Goal: Communication & Community: Answer question/provide support

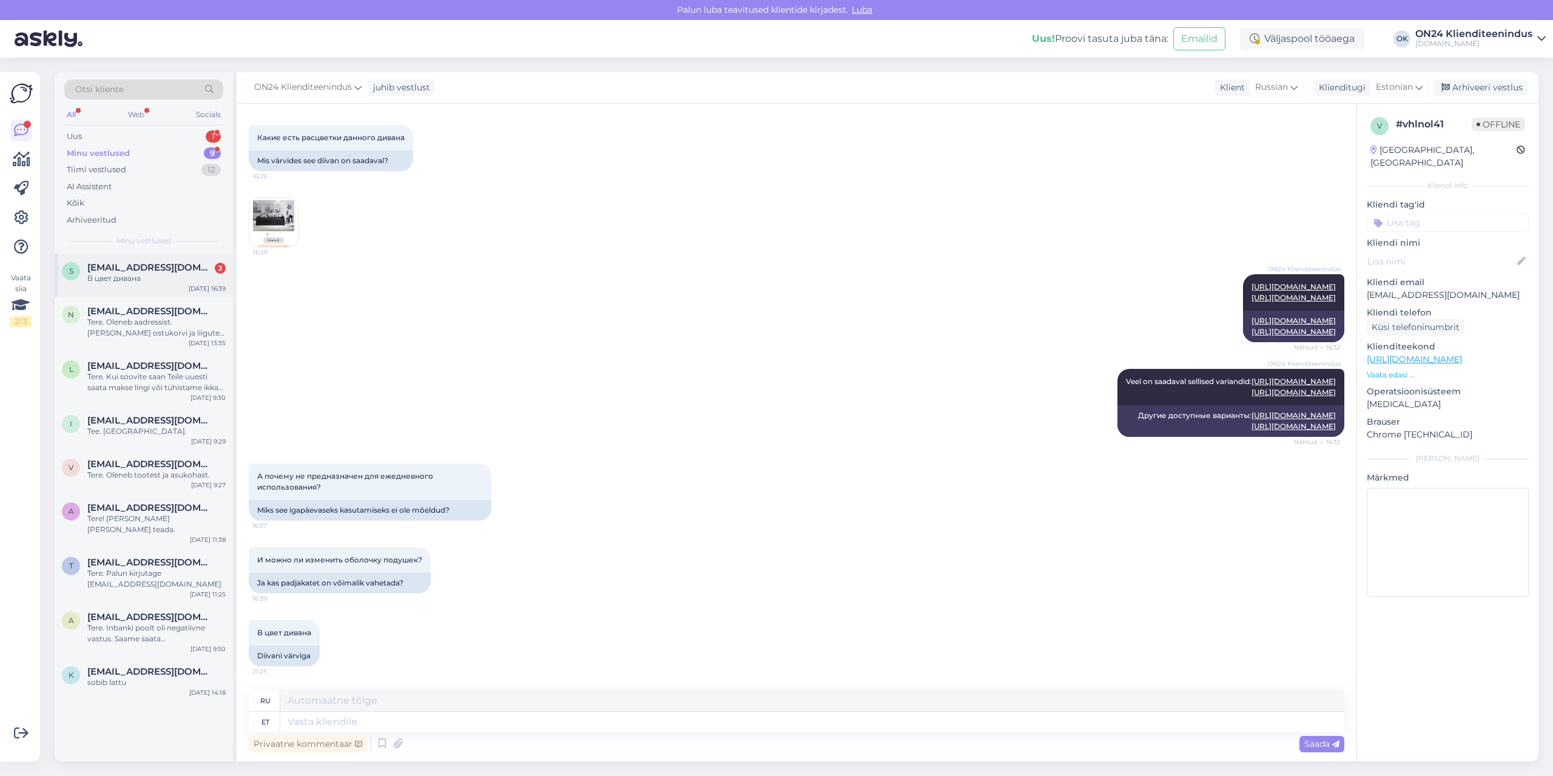
click at [192, 281] on div "В цвет дивана" at bounding box center [156, 278] width 138 height 11
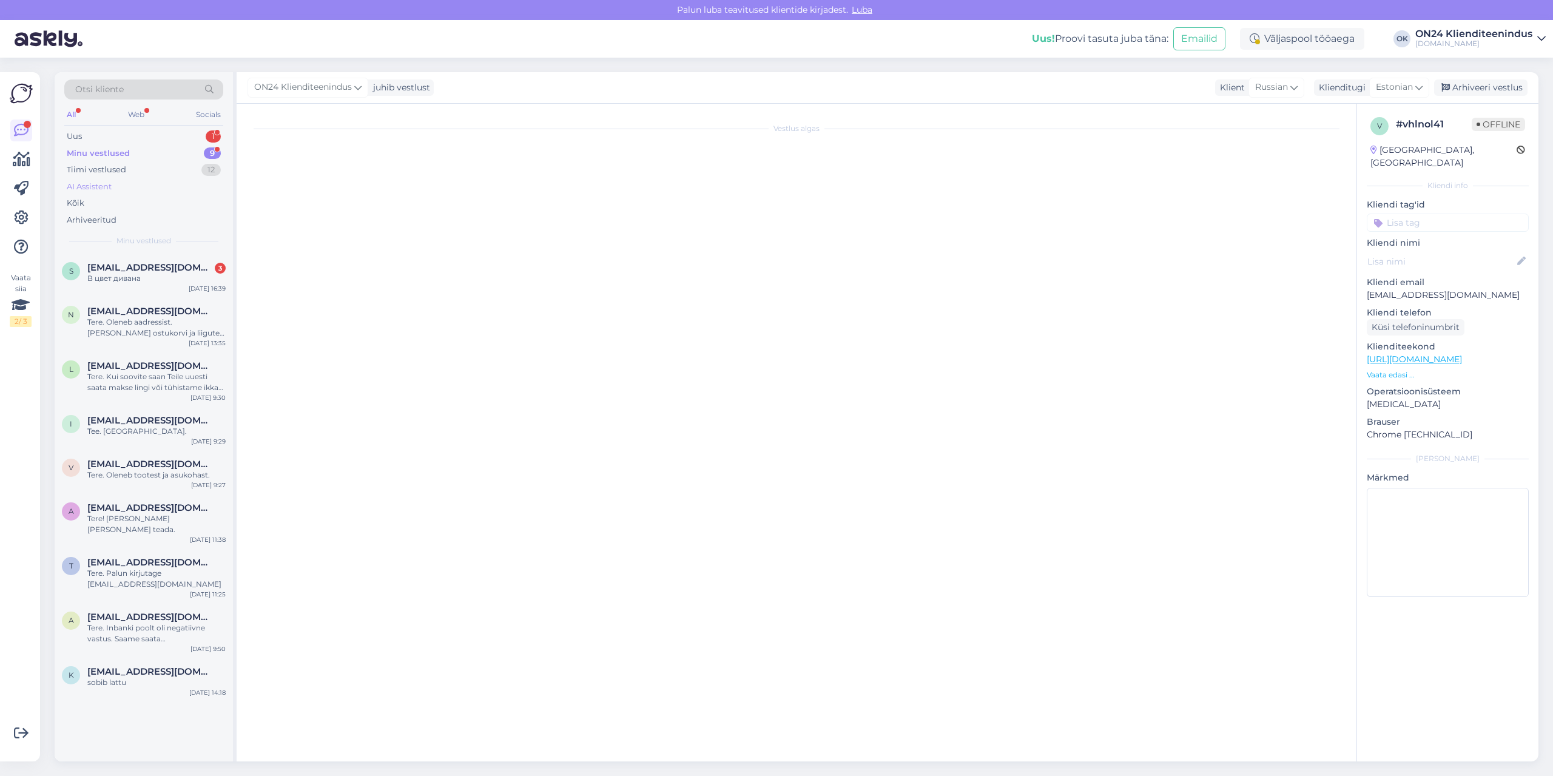
scroll to position [612, 0]
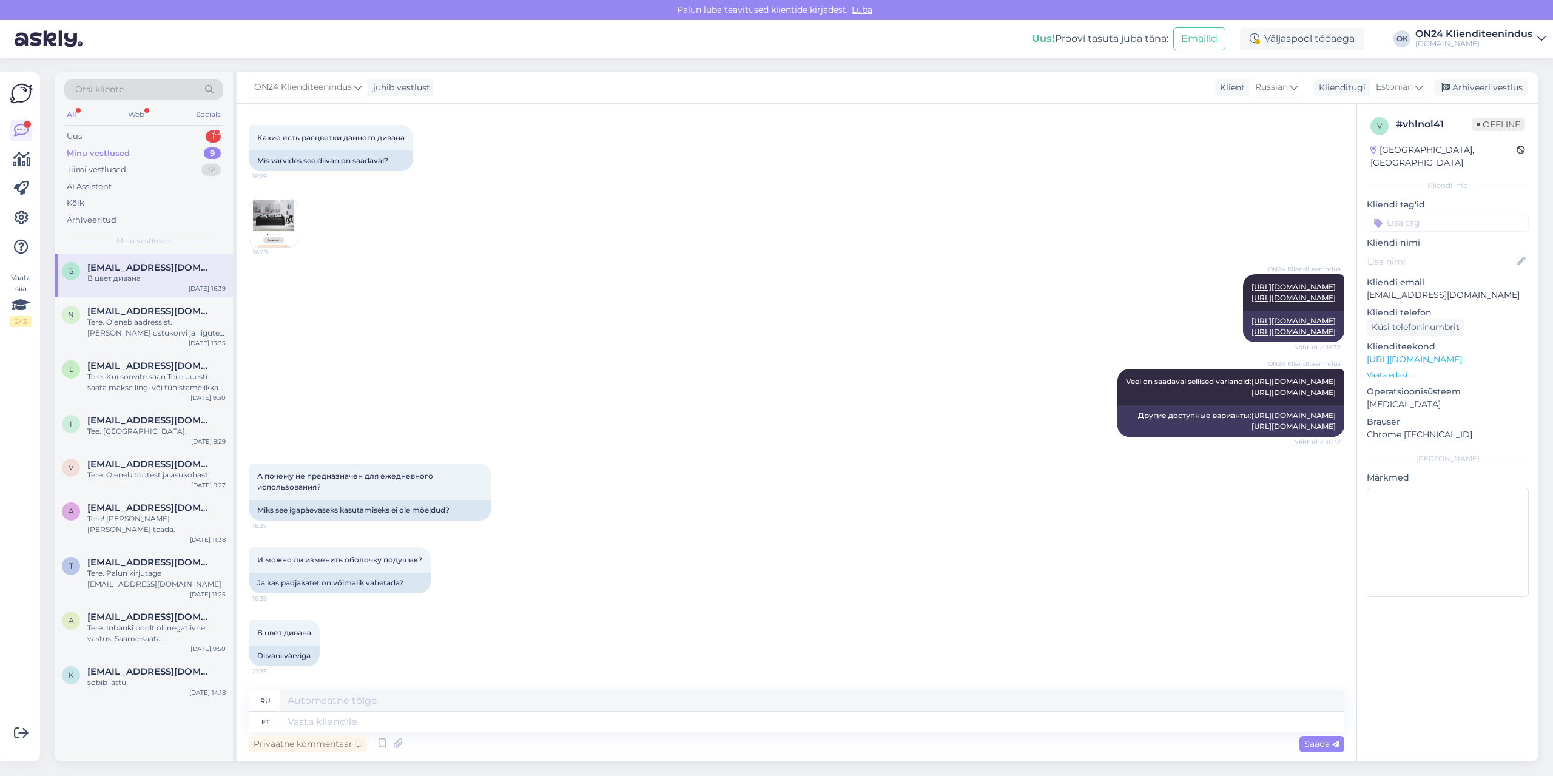
click at [112, 152] on div "Minu vestlused" at bounding box center [98, 153] width 63 height 12
click at [120, 136] on div "Uus 1" at bounding box center [143, 136] width 159 height 17
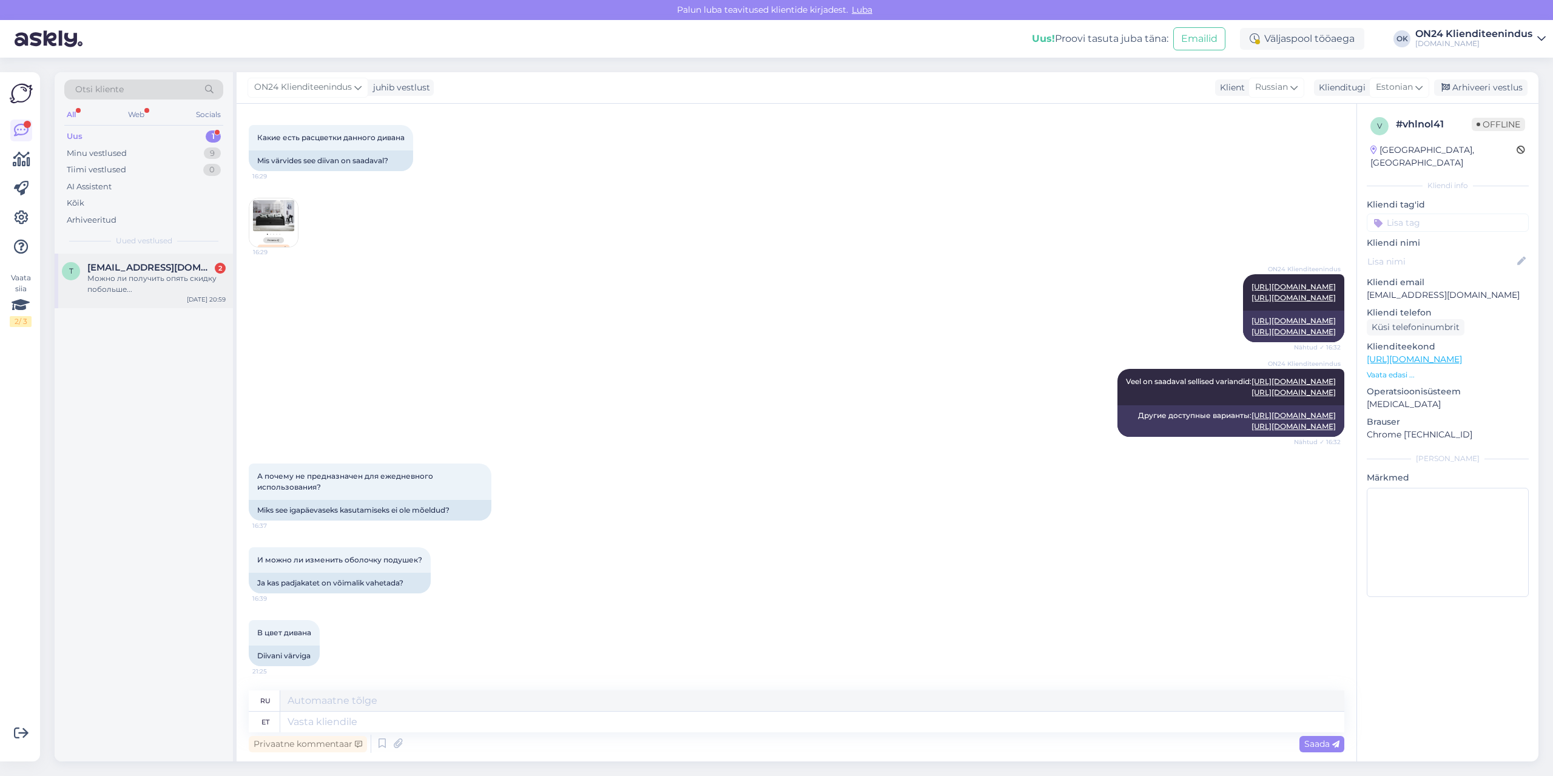
click at [106, 302] on div "t [EMAIL_ADDRESS][DOMAIN_NAME] 2 Можно ли получить опять скидку побольше... [DA…" at bounding box center [144, 281] width 178 height 55
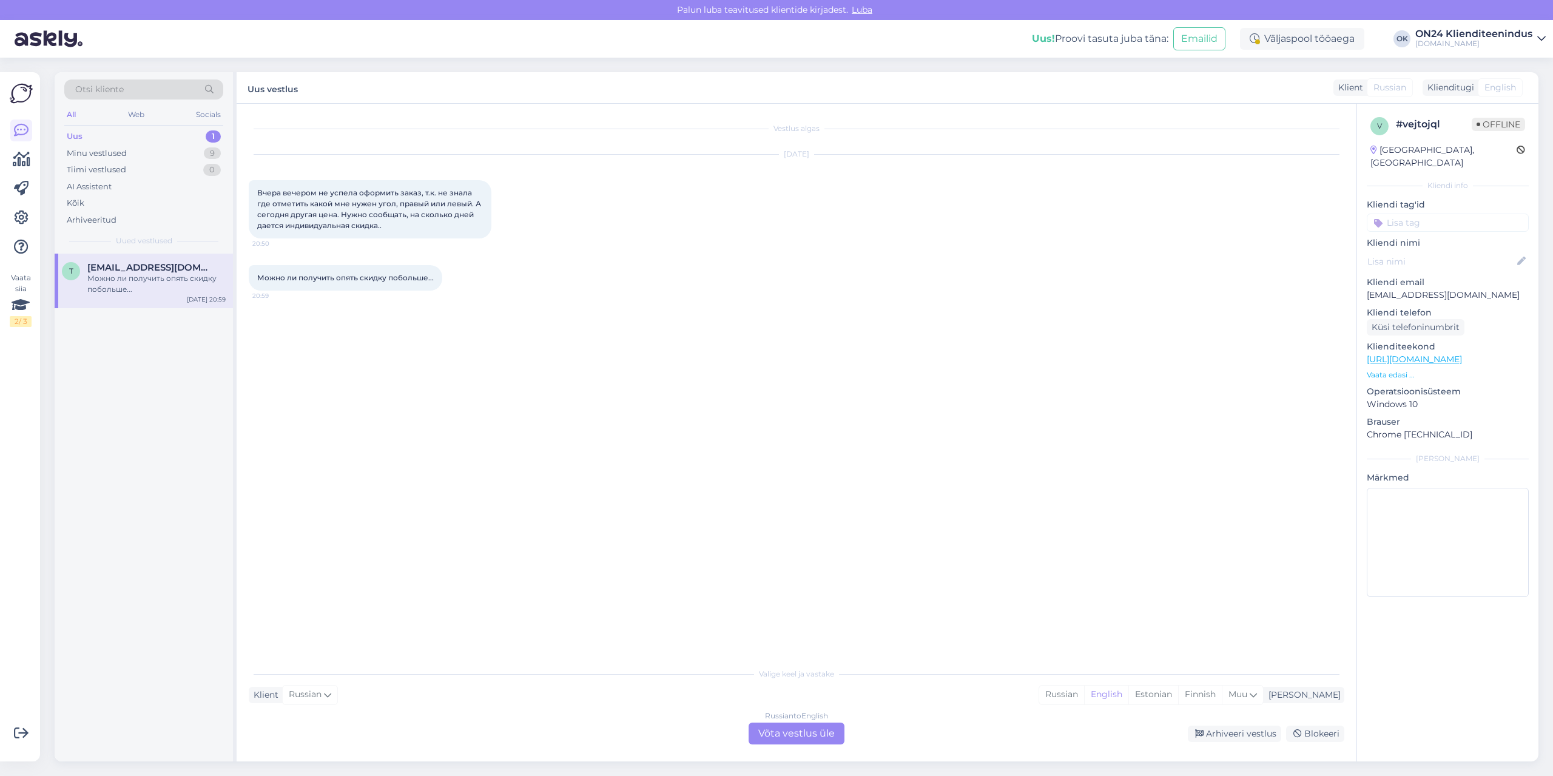
click at [1382, 369] on p "Vaata edasi ..." at bounding box center [1448, 374] width 162 height 11
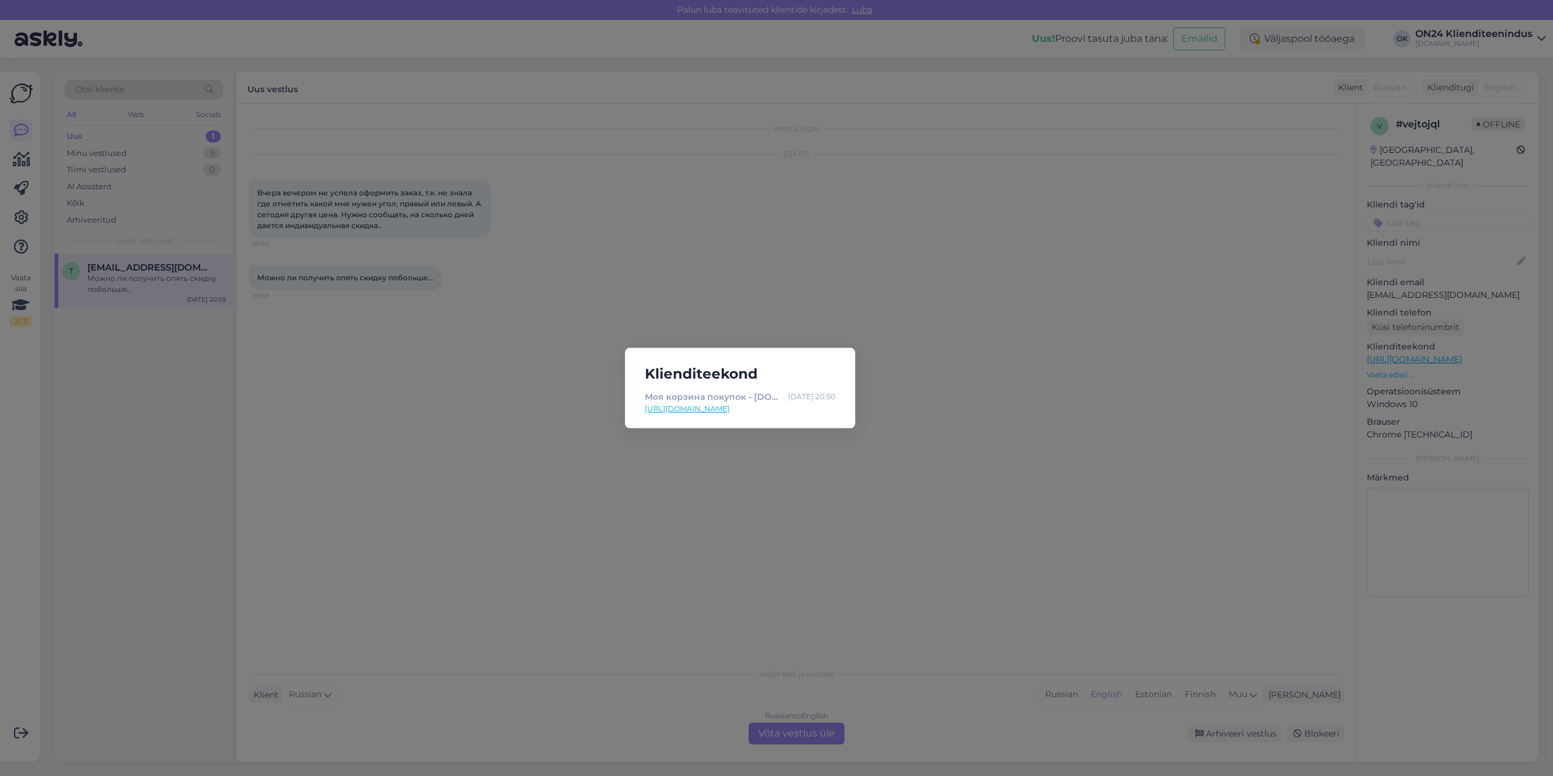
click at [891, 384] on div "Klienditeekond Моя корзина покупок - [DOMAIN_NAME] Мебель и интерьер [DATE] 20:…" at bounding box center [776, 388] width 1553 height 776
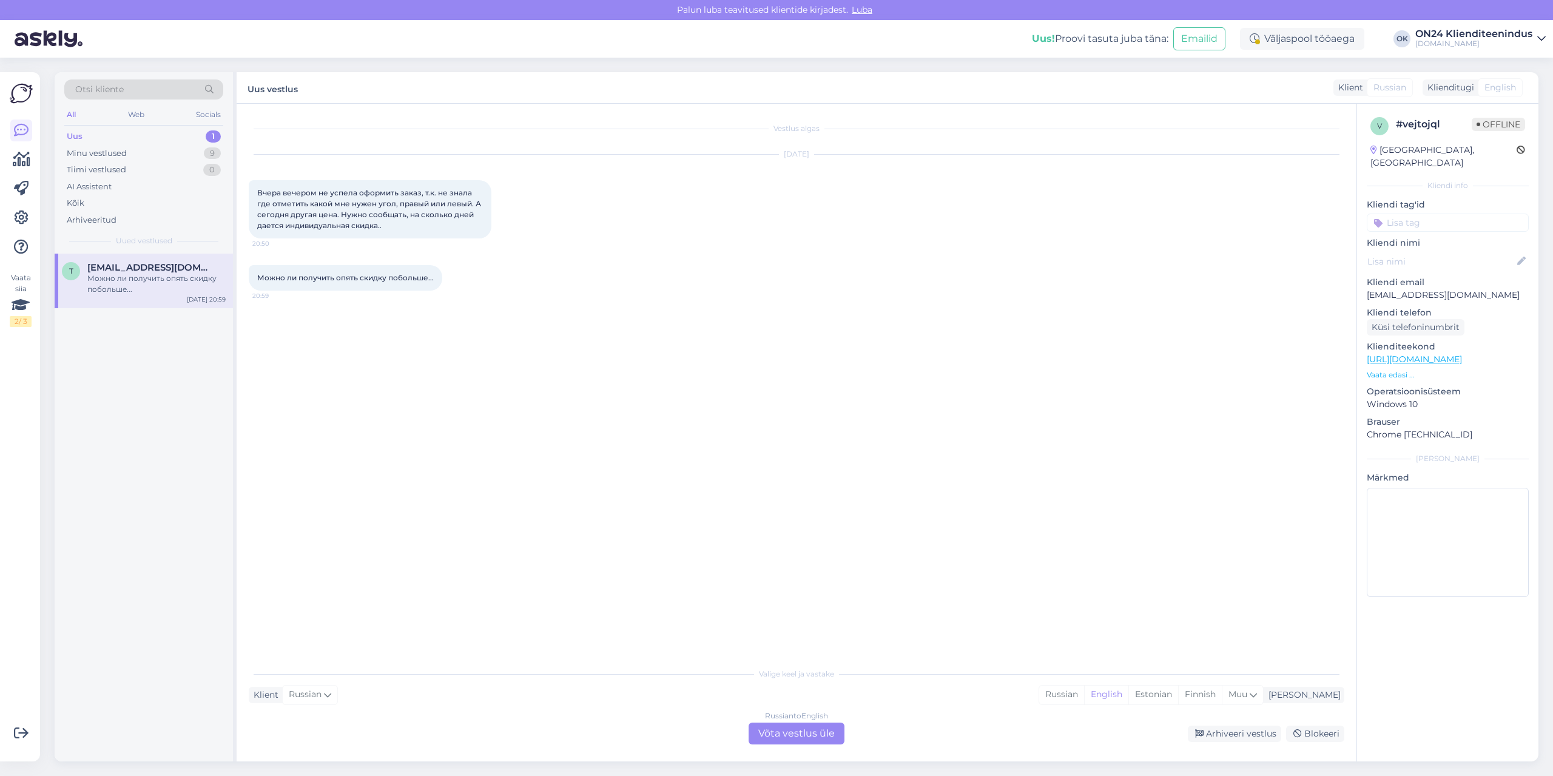
click at [1401, 369] on p "Vaata edasi ..." at bounding box center [1448, 374] width 162 height 11
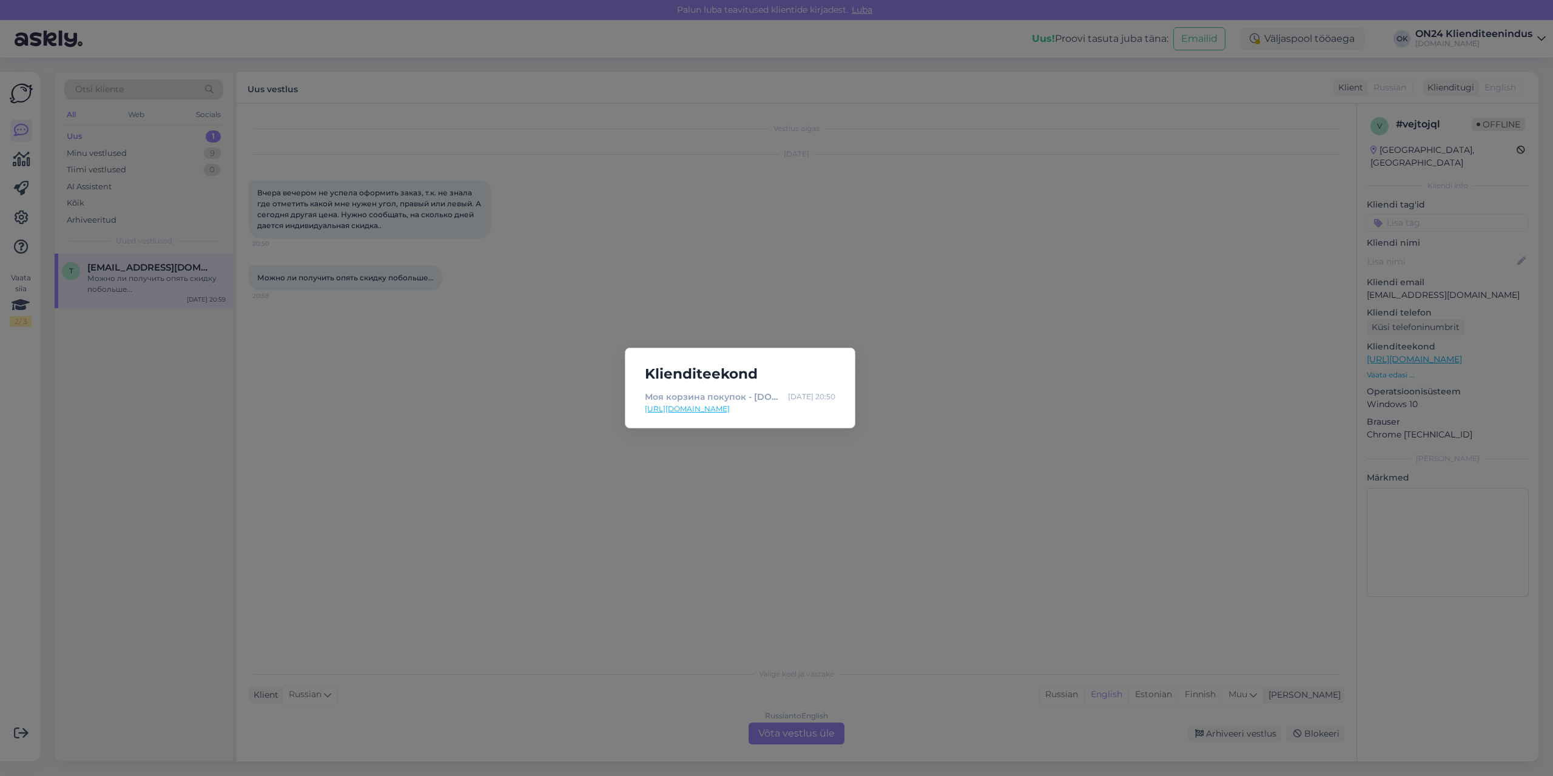
click at [560, 491] on div "Klienditeekond Моя корзина покупок - [DOMAIN_NAME] Мебель и интерьер [DATE] 20:…" at bounding box center [776, 388] width 1553 height 776
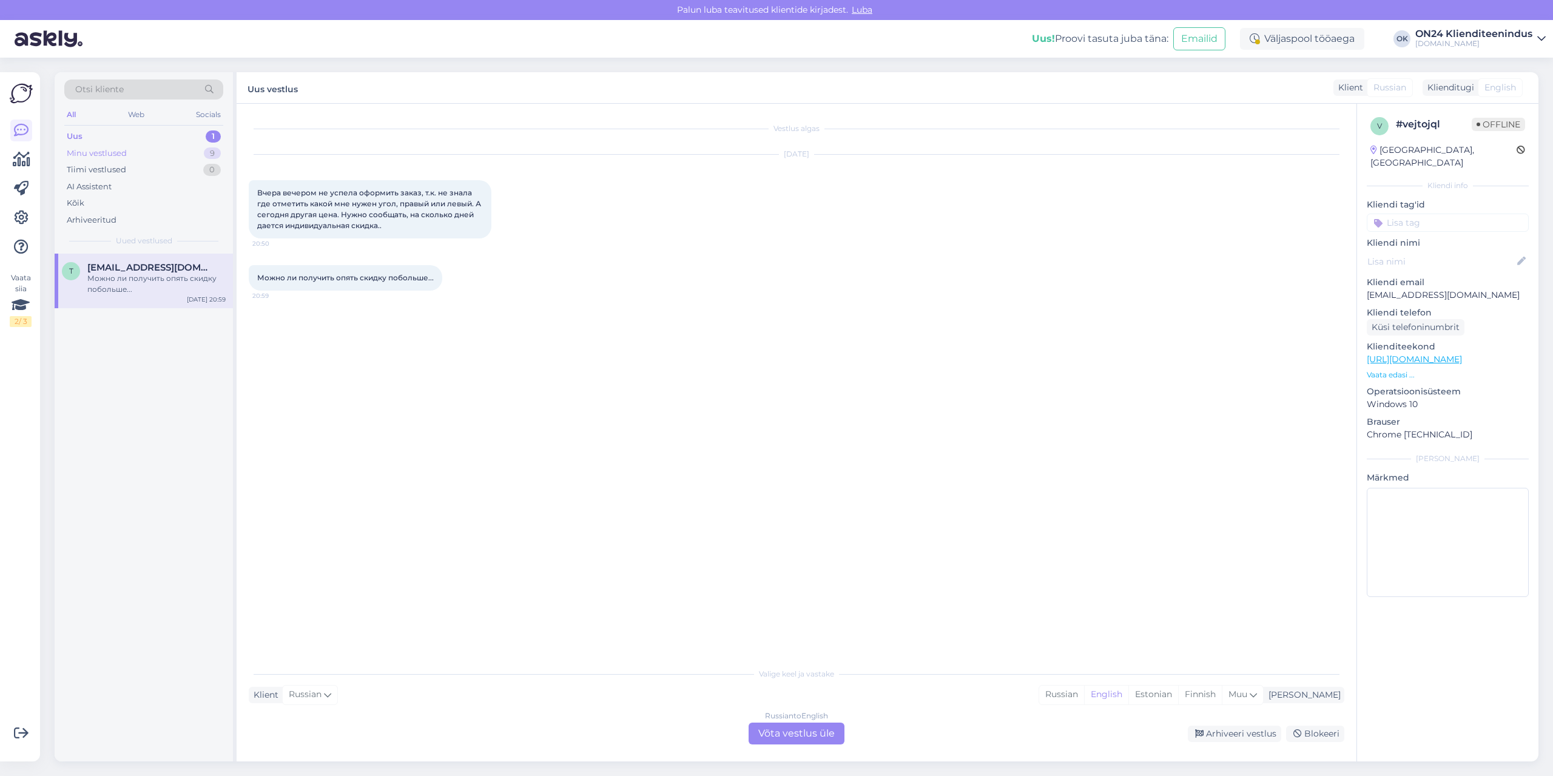
click at [146, 154] on div "Minu vestlused 9" at bounding box center [143, 153] width 159 height 17
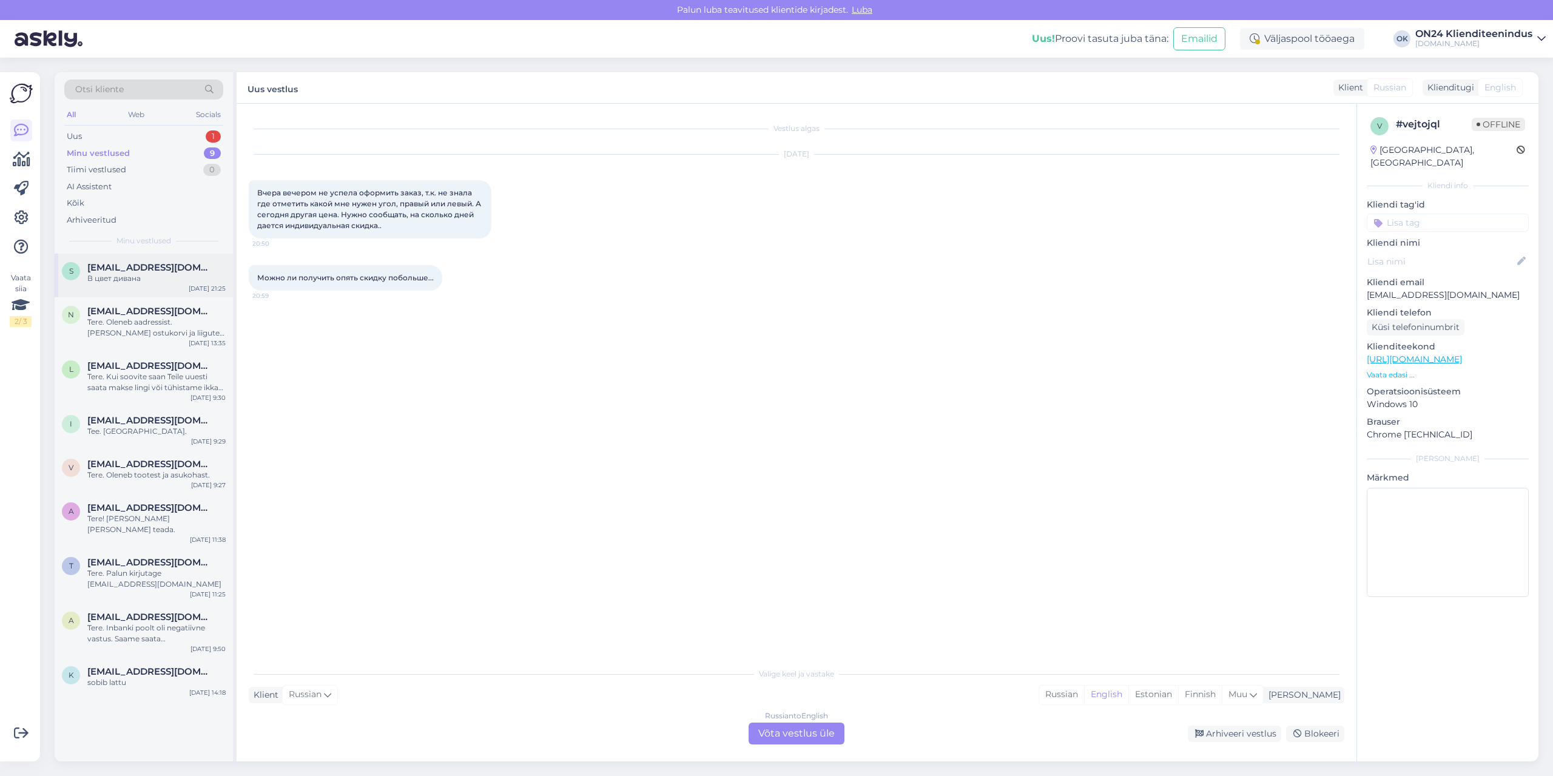
click at [129, 278] on div "В цвет дивана" at bounding box center [156, 278] width 138 height 11
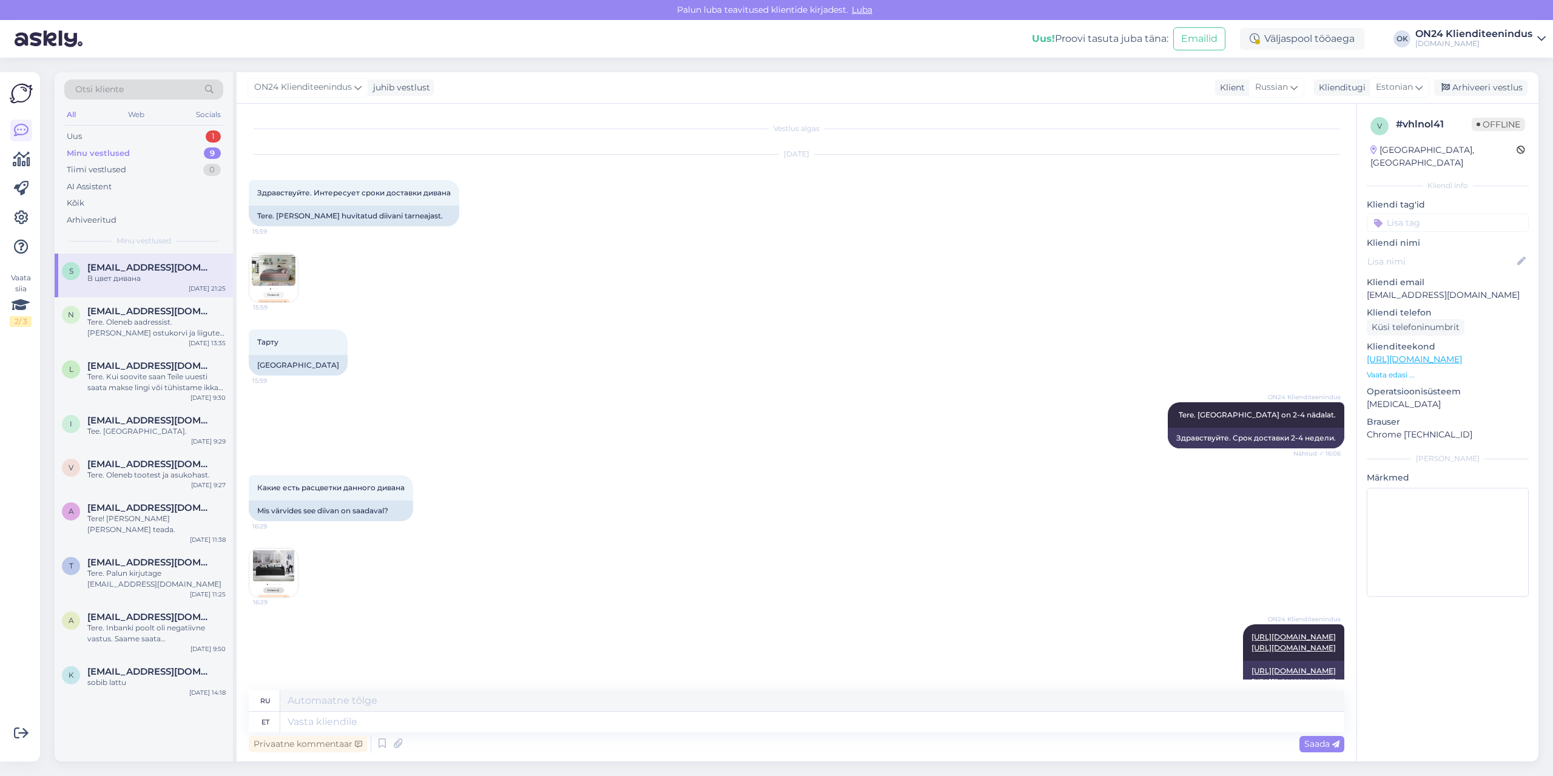
scroll to position [612, 0]
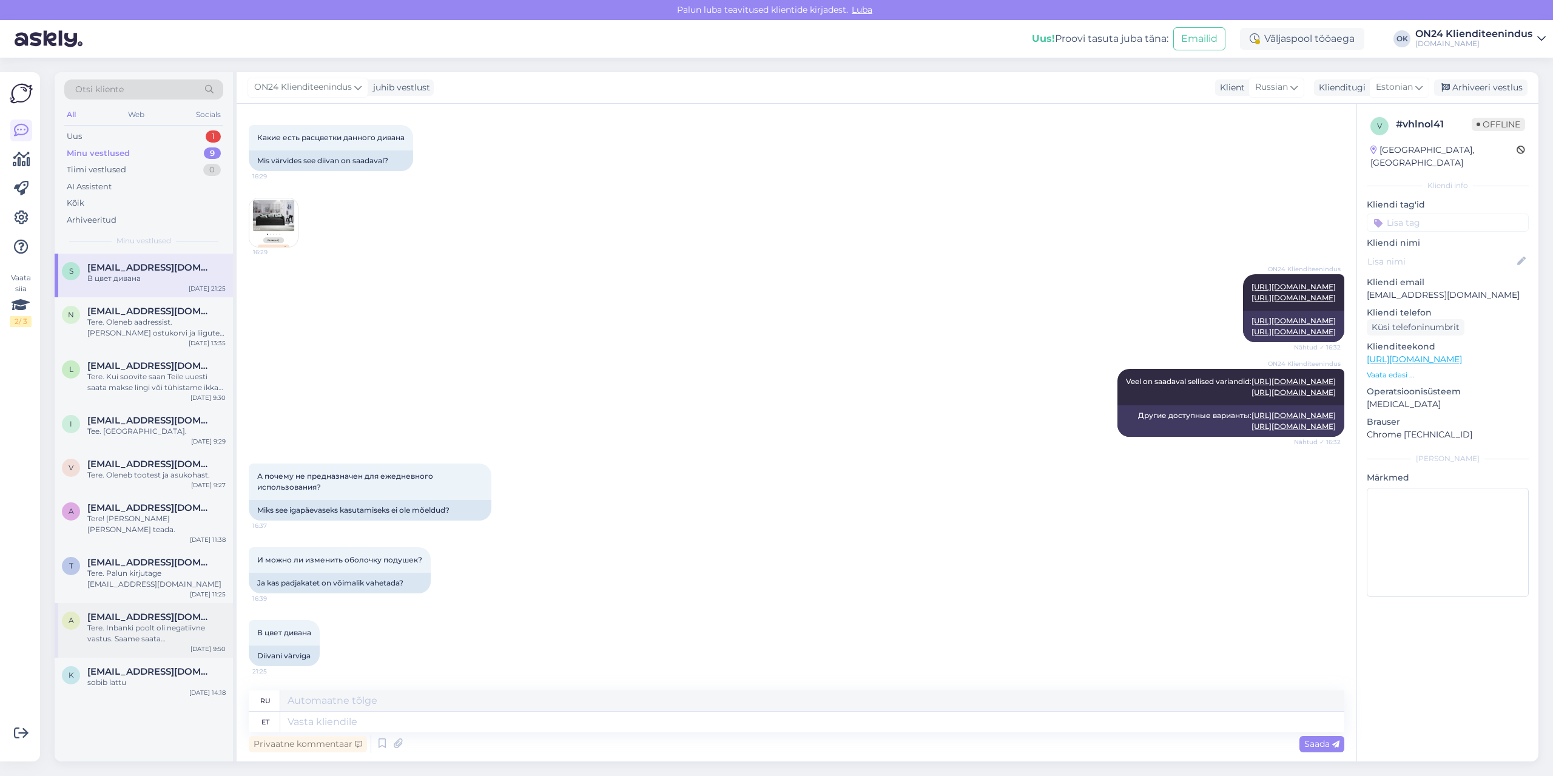
click at [126, 622] on div "Tere. Inbanki poolt oli negatiivne vastus. Saame saata [PERSON_NAME] banki või …" at bounding box center [156, 633] width 138 height 22
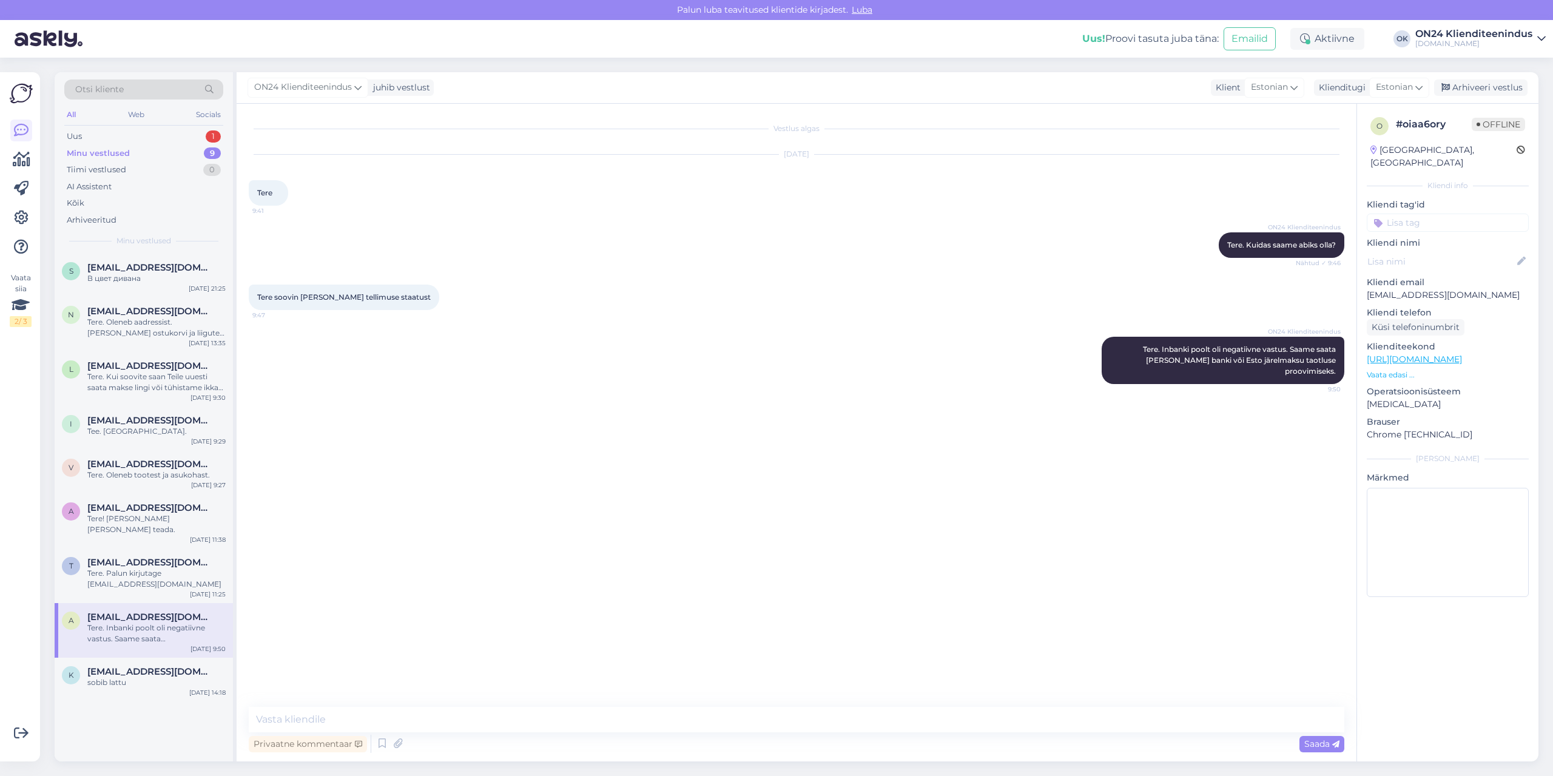
click at [1386, 289] on p "[EMAIL_ADDRESS][DOMAIN_NAME]" at bounding box center [1448, 295] width 162 height 13
copy p "[EMAIL_ADDRESS][DOMAIN_NAME]"
click at [1450, 85] on icon at bounding box center [1445, 88] width 8 height 8
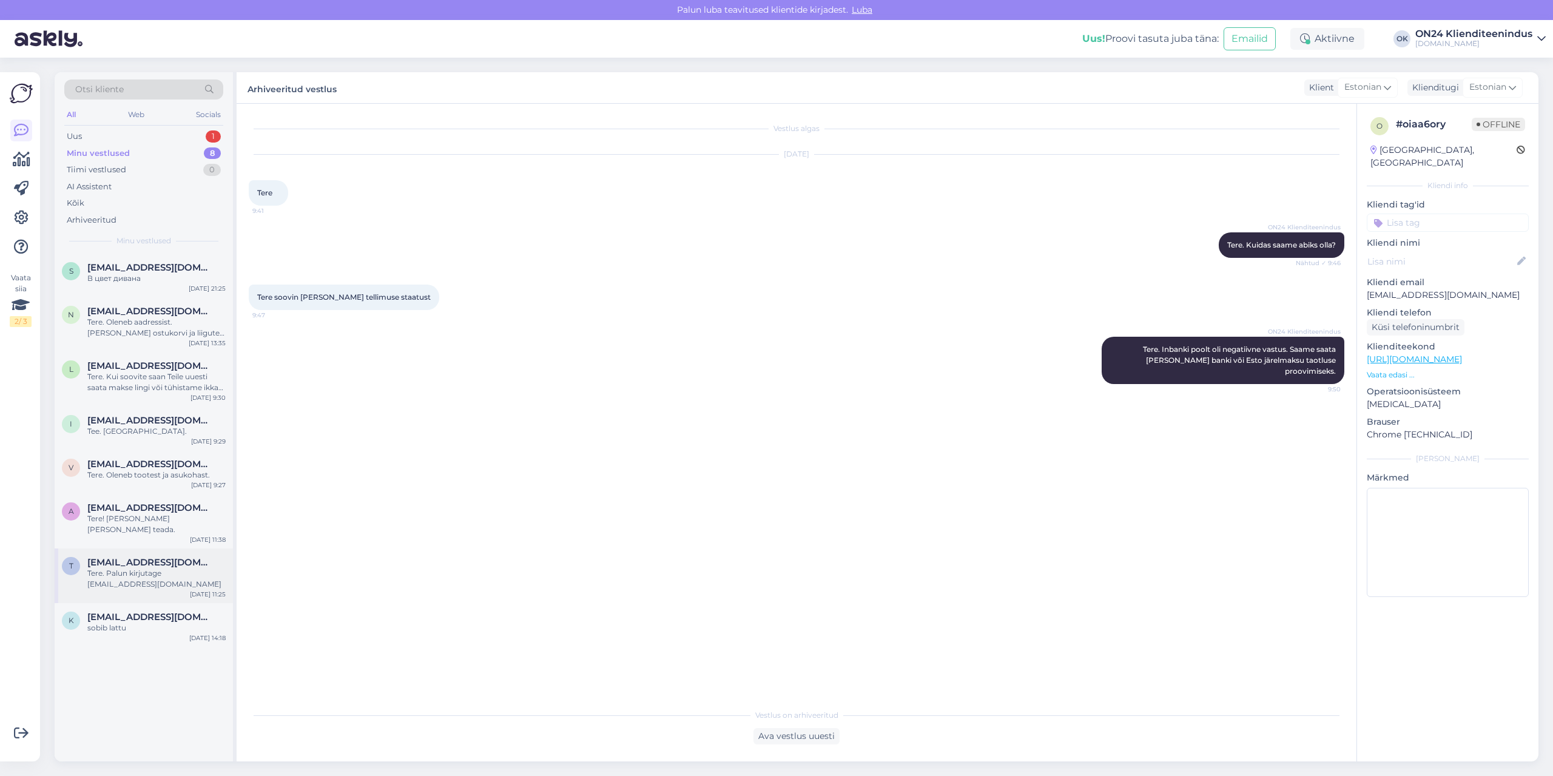
click at [153, 568] on div "Tere. Palun kirjutage [EMAIL_ADDRESS][DOMAIN_NAME]" at bounding box center [156, 579] width 138 height 22
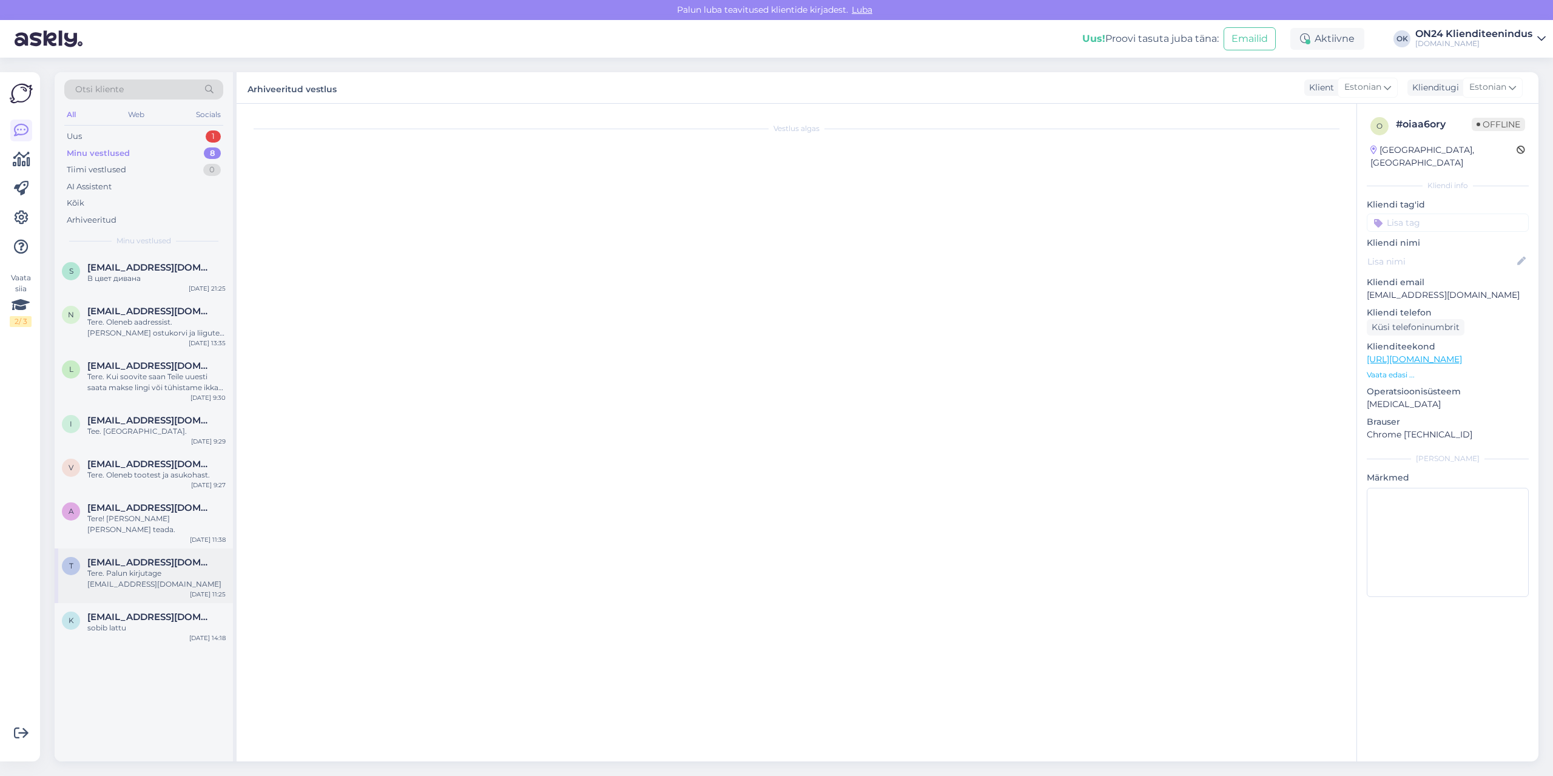
scroll to position [132, 0]
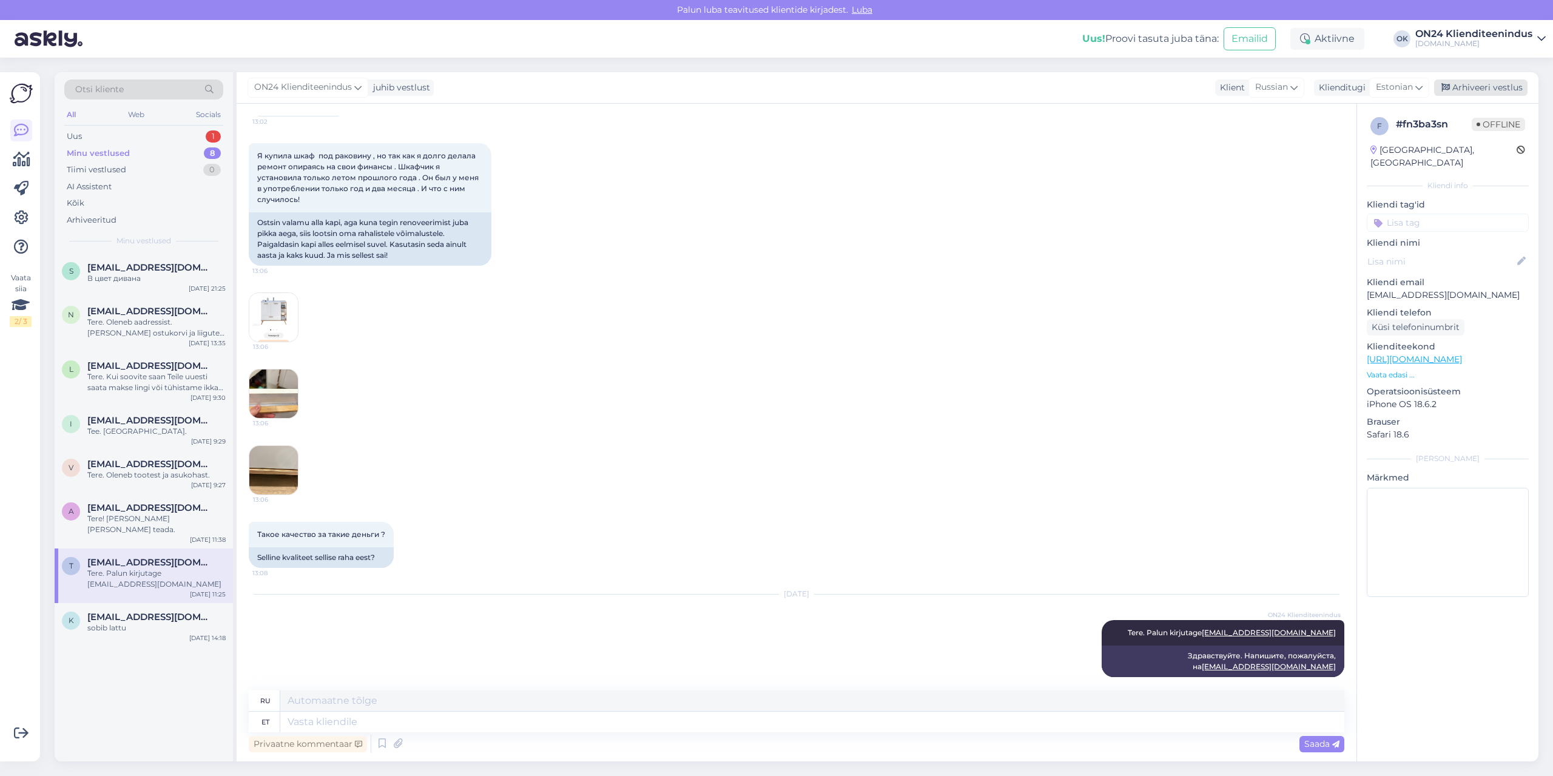
click at [1463, 90] on div "Arhiveeri vestlus" at bounding box center [1480, 87] width 93 height 16
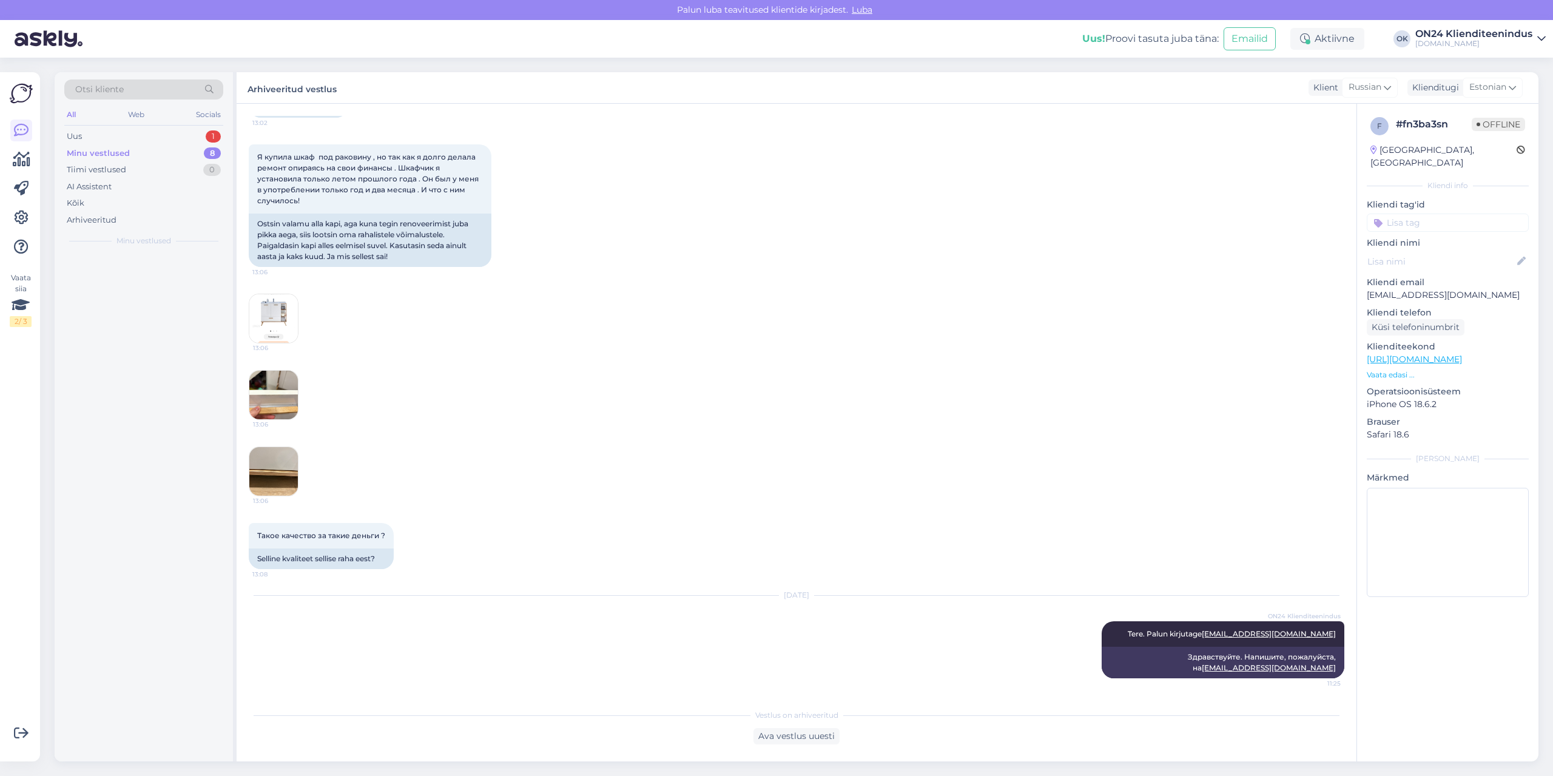
scroll to position [119, 0]
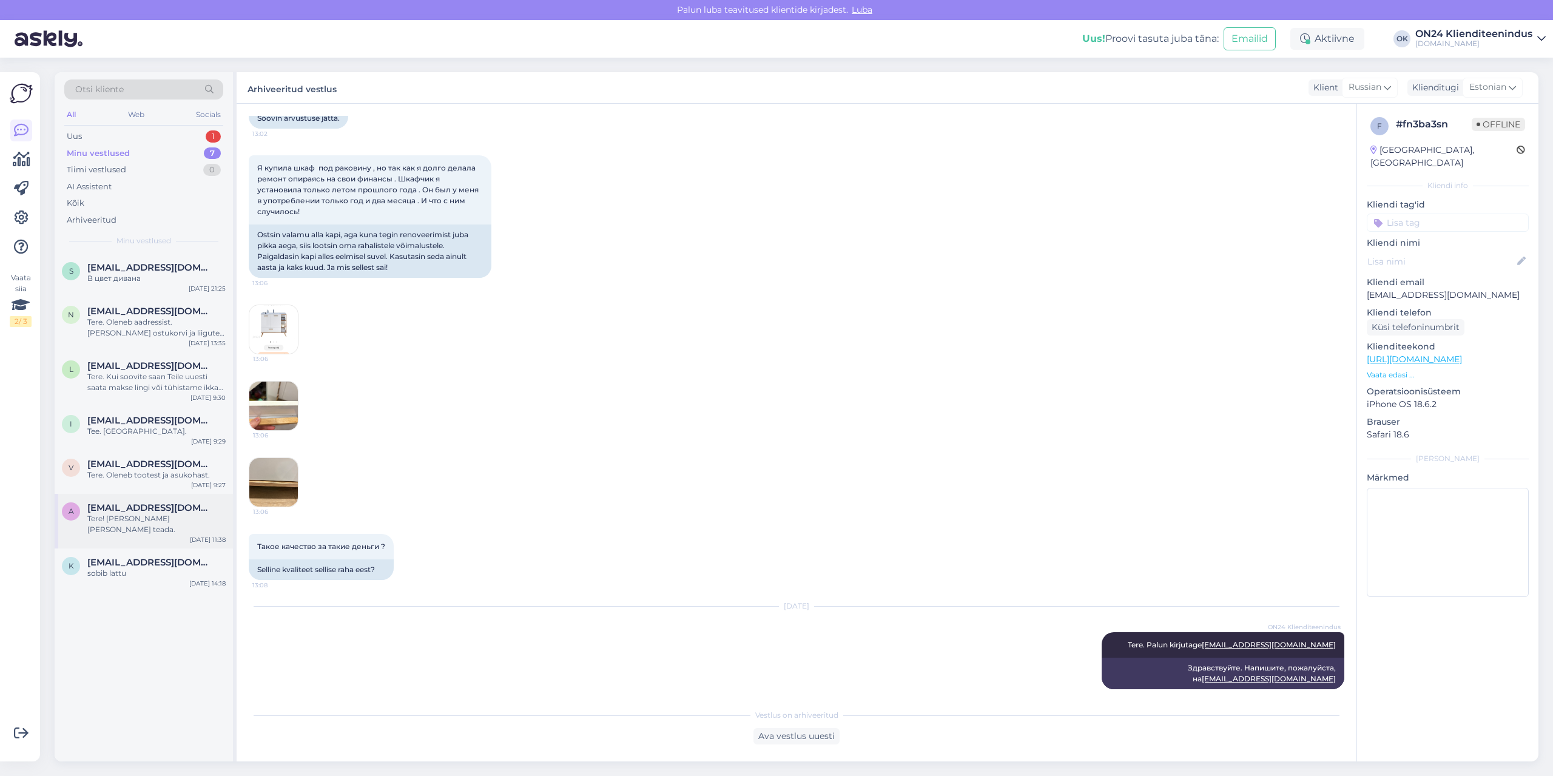
click at [162, 510] on span "[EMAIL_ADDRESS][DOMAIN_NAME]" at bounding box center [150, 507] width 126 height 11
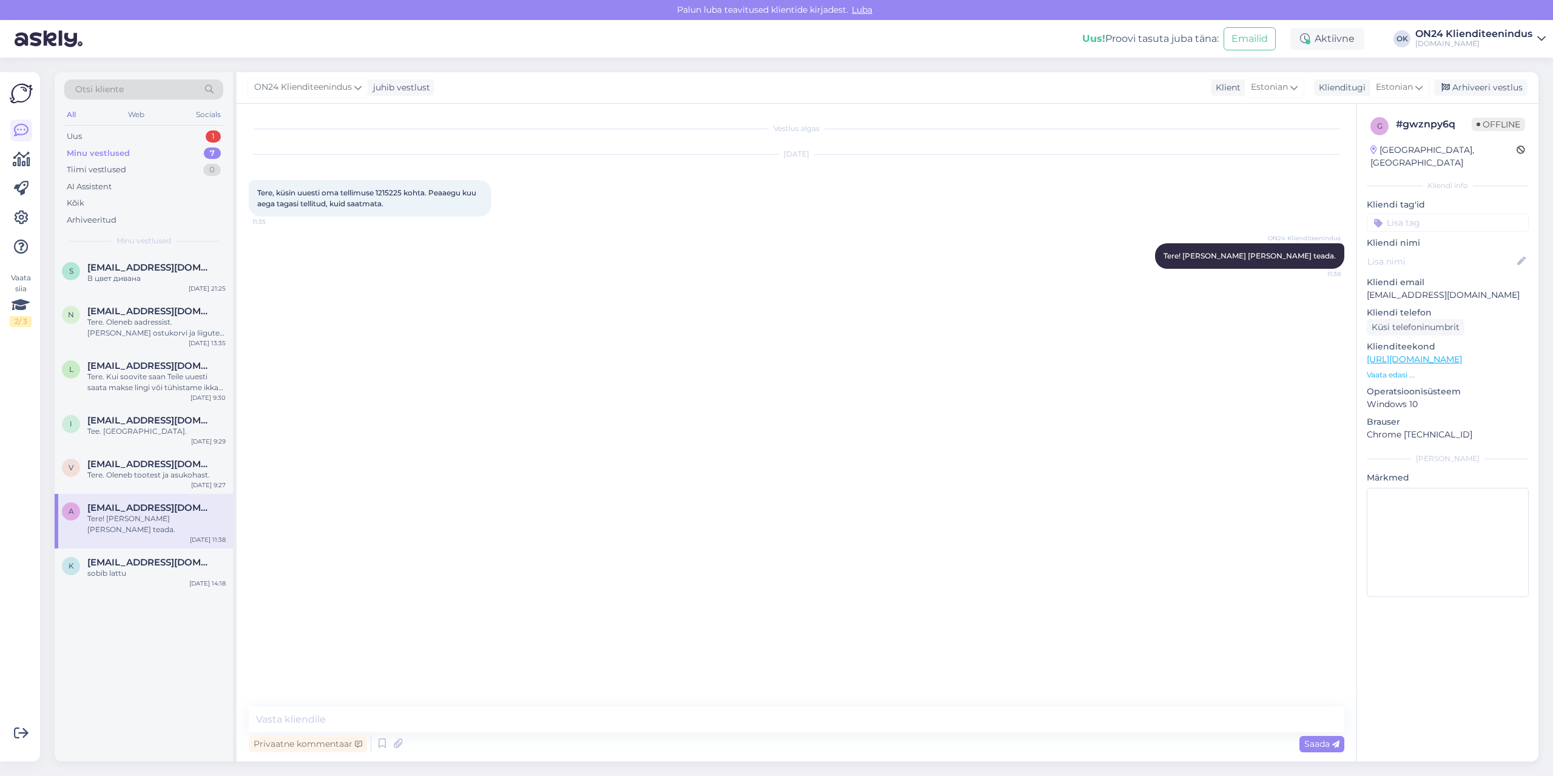
click at [1410, 289] on p "[EMAIL_ADDRESS][DOMAIN_NAME]" at bounding box center [1448, 295] width 162 height 13
copy p "[EMAIL_ADDRESS][DOMAIN_NAME]"
click at [323, 715] on textarea at bounding box center [796, 719] width 1095 height 25
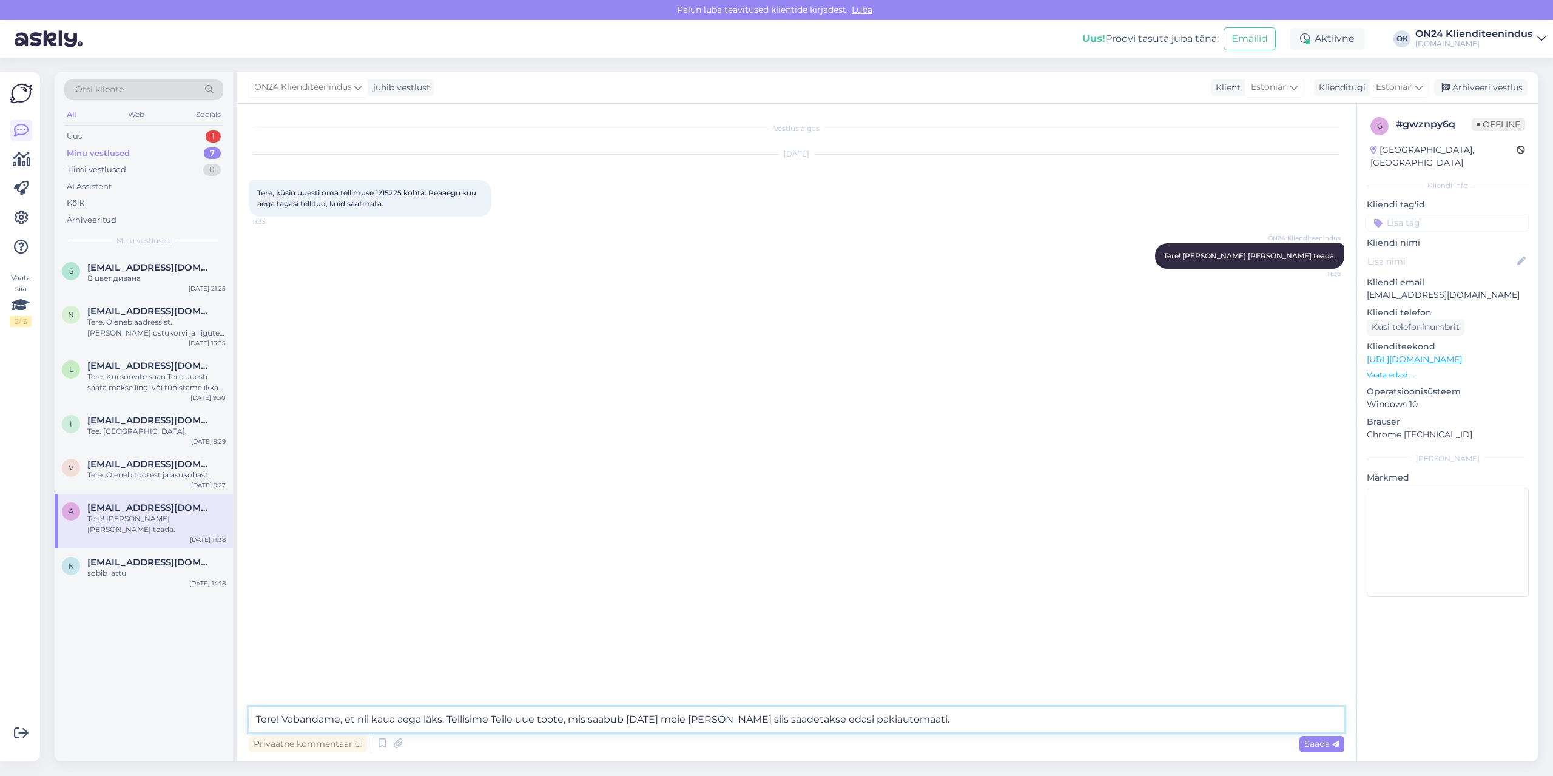
type textarea "Tere! Vabandame, et nii kaua aega läks. Tellisime Teile uue toote, mis saabub […"
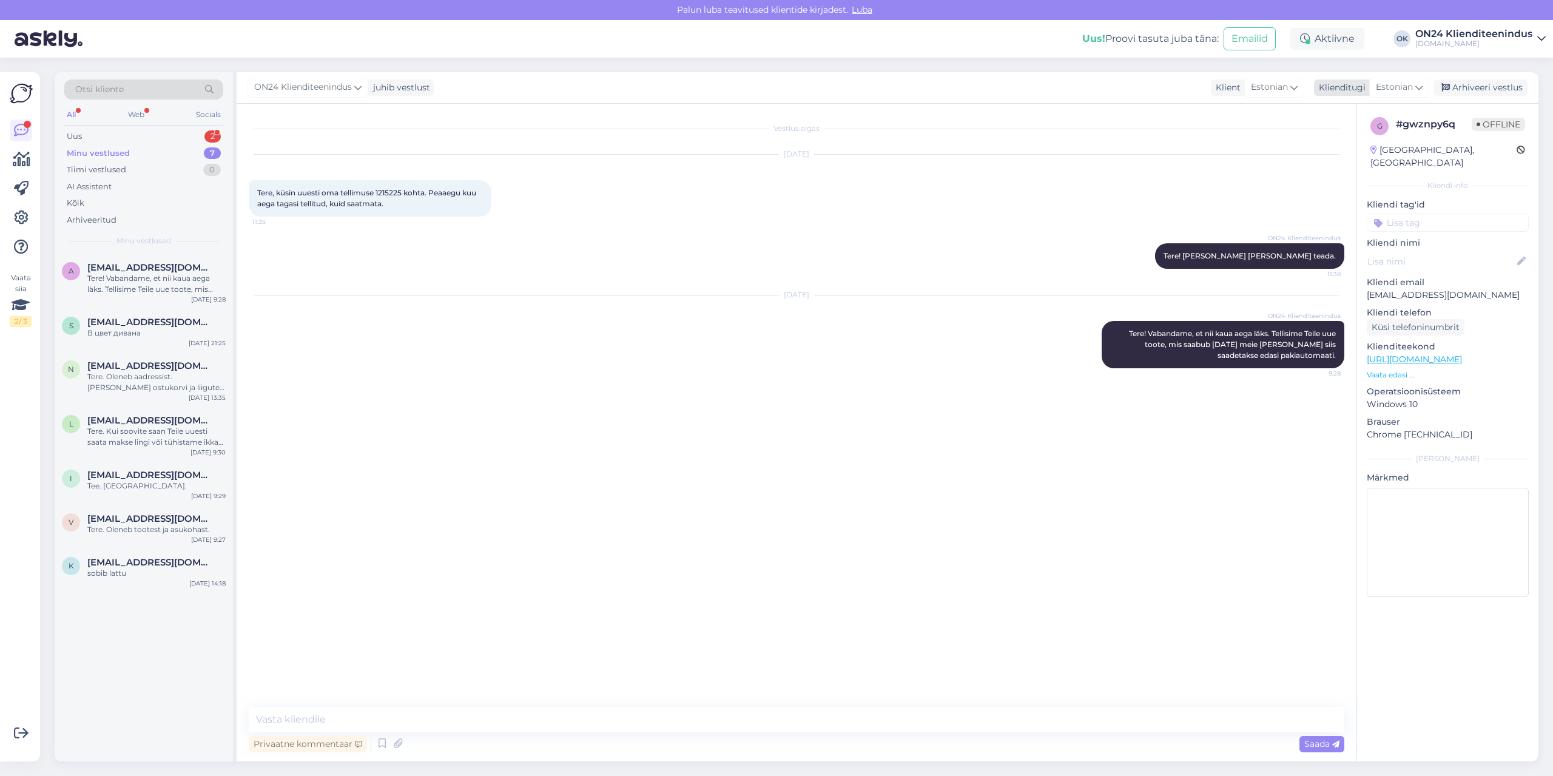
click at [1485, 82] on div "Arhiveeri vestlus" at bounding box center [1480, 87] width 93 height 16
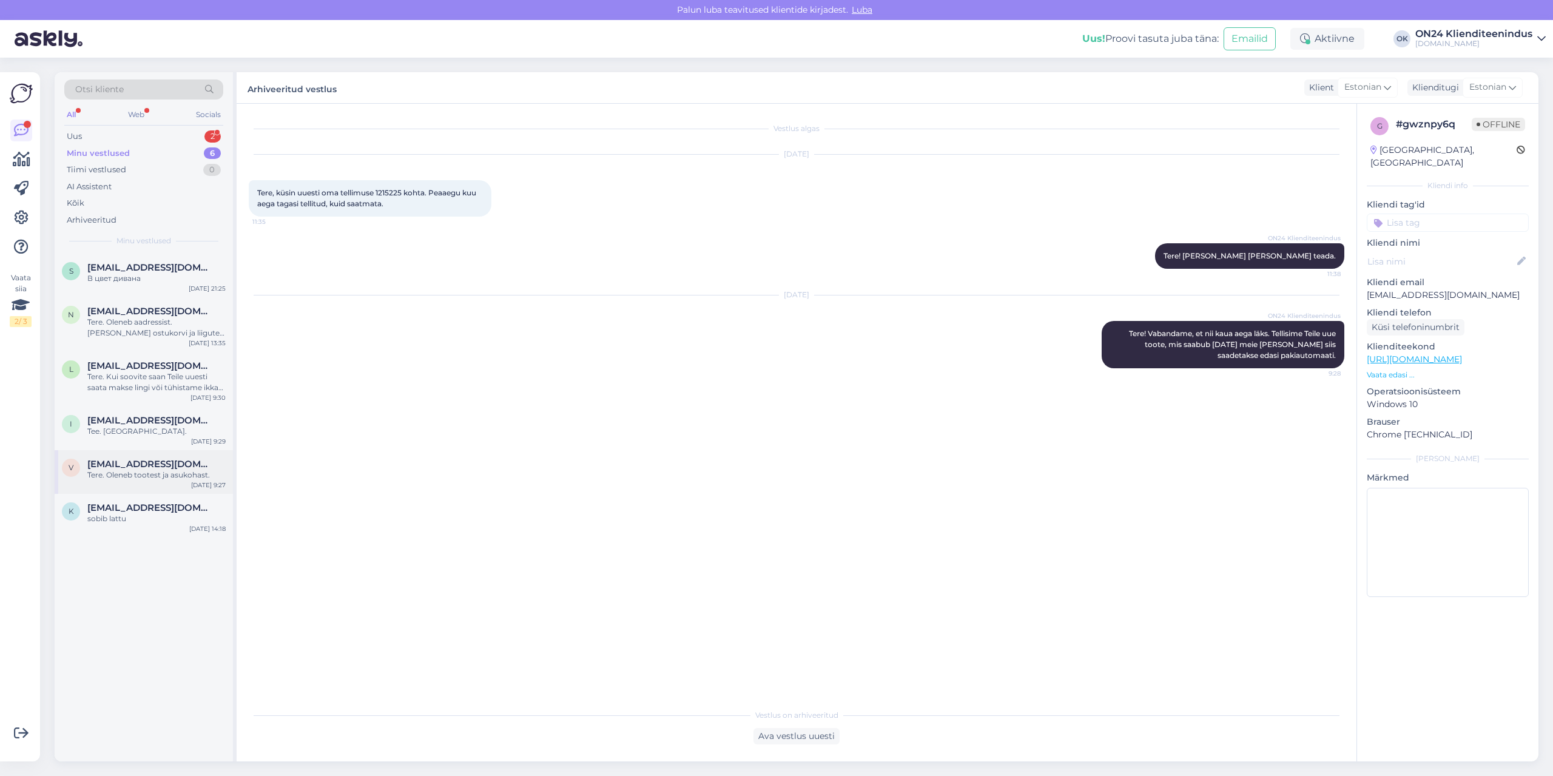
click at [150, 479] on div "Tere. Oleneb tootest ja asukohast." at bounding box center [156, 474] width 138 height 11
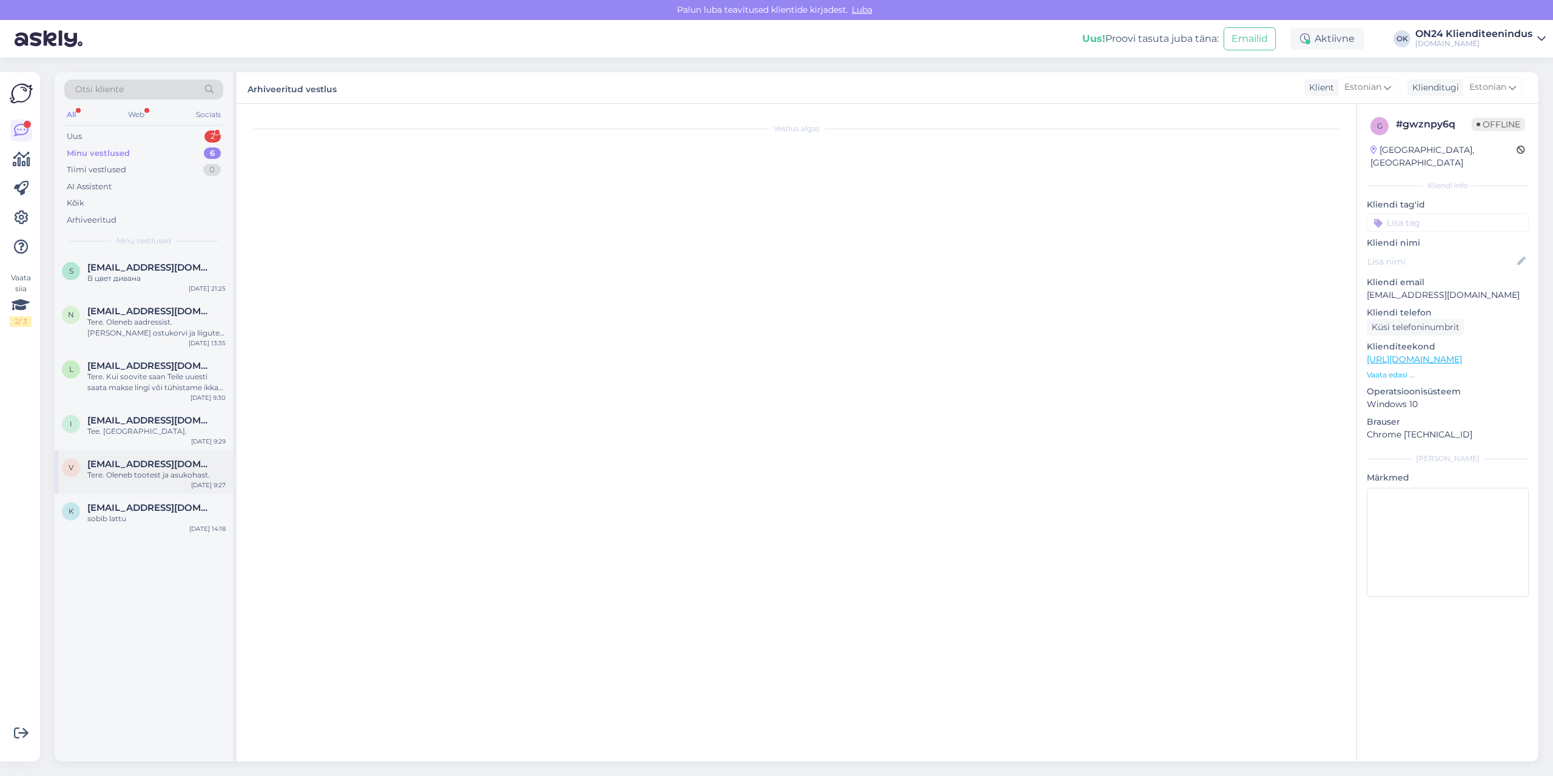
scroll to position [642, 0]
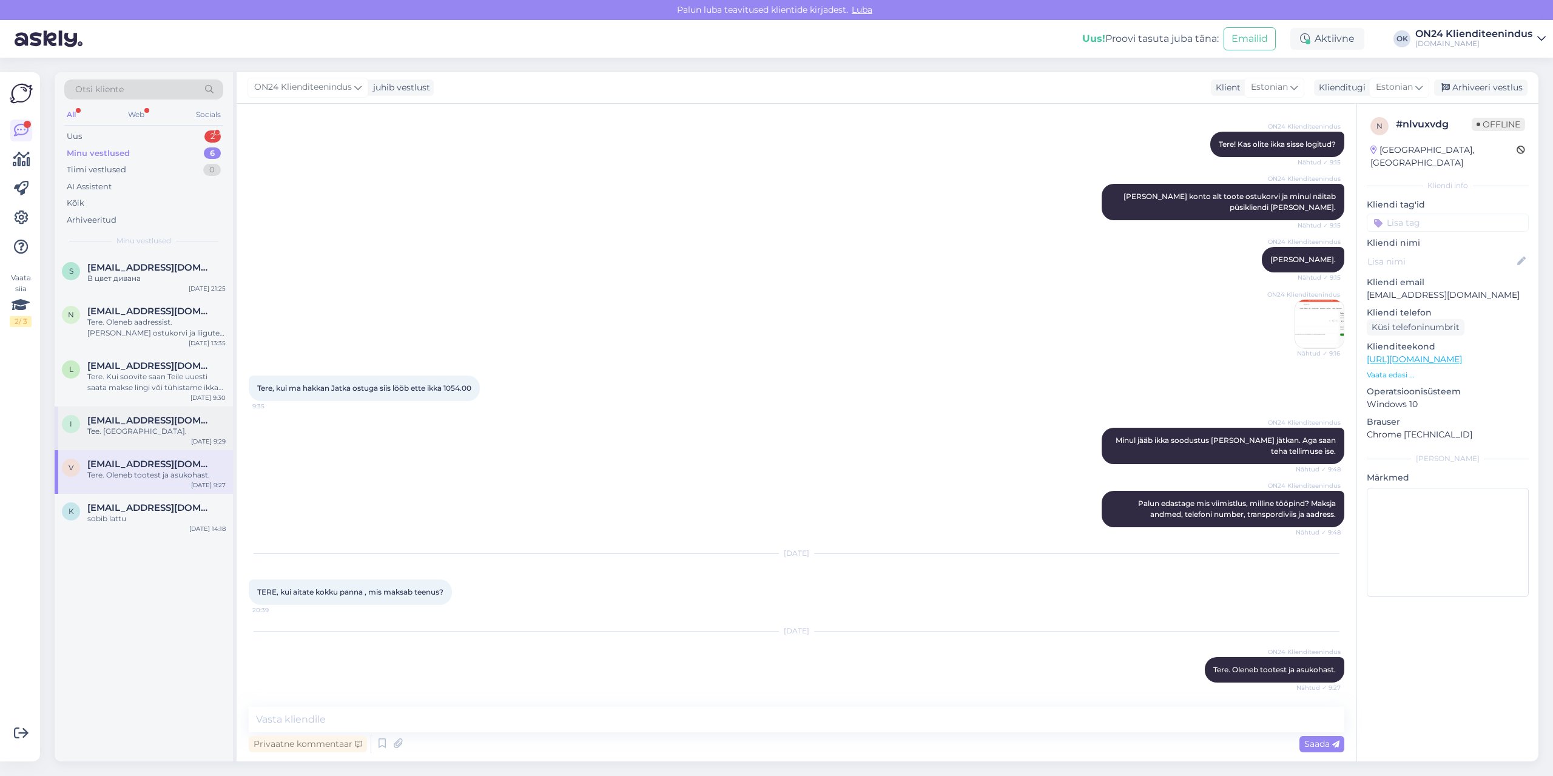
click at [144, 426] on div "Tee. [GEOGRAPHIC_DATA]." at bounding box center [156, 431] width 138 height 11
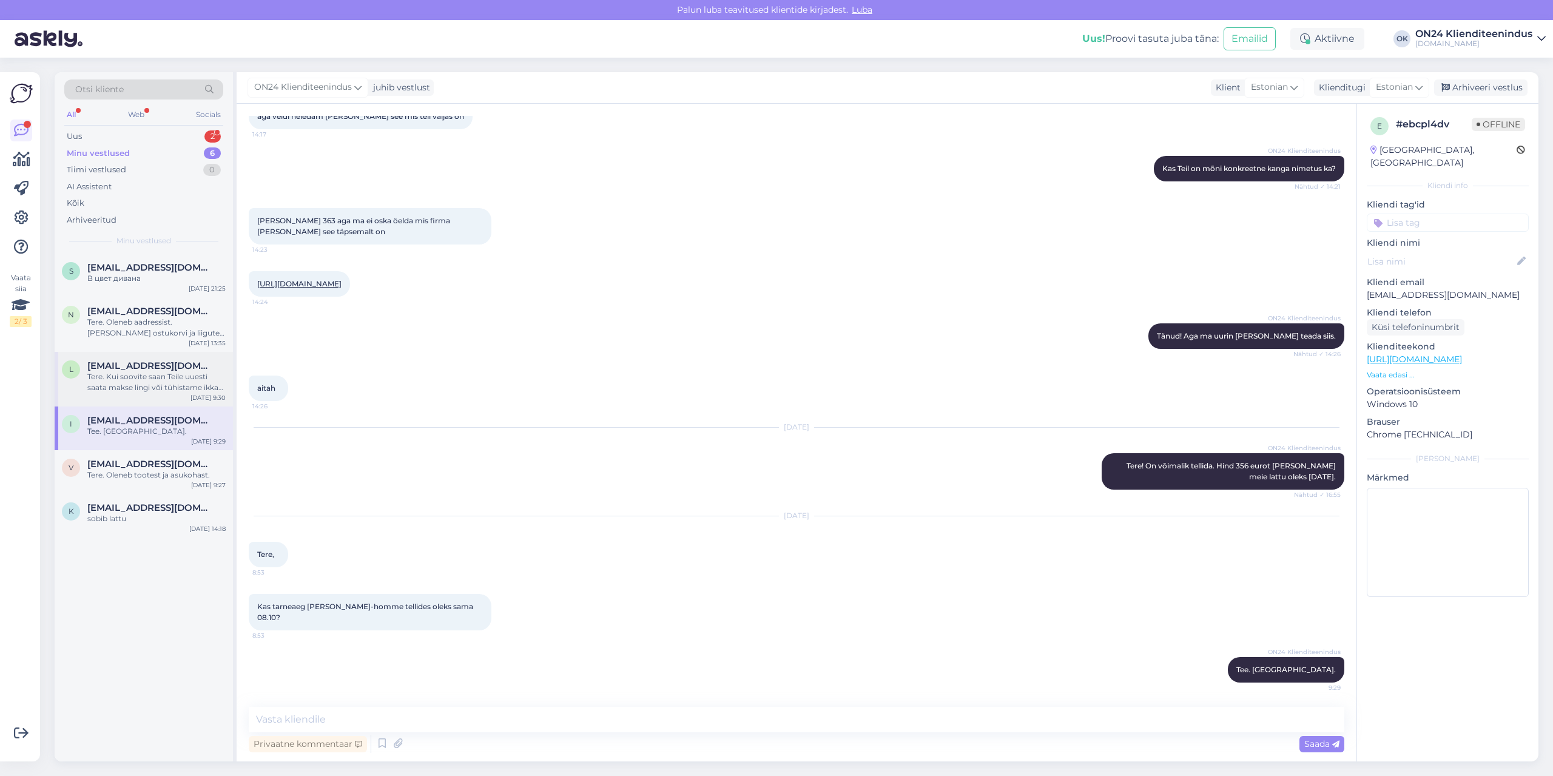
click at [163, 387] on div "Tere. Kui soovite saan Teile uuesti saata makse lingi või tühistame ikkagi tell…" at bounding box center [156, 382] width 138 height 22
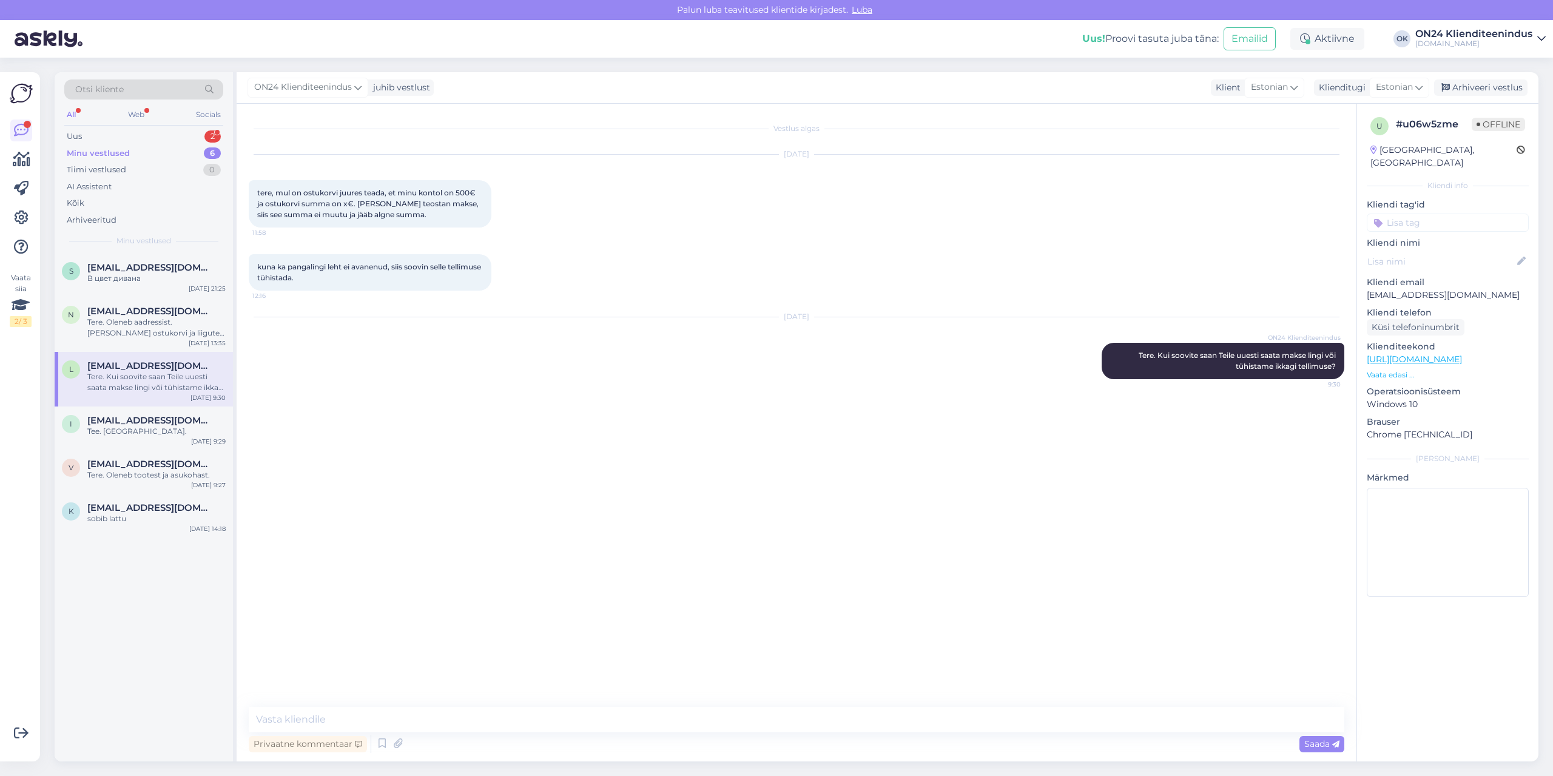
scroll to position [0, 0]
click at [1398, 289] on p "[EMAIL_ADDRESS][DOMAIN_NAME]" at bounding box center [1448, 295] width 162 height 13
copy p "[EMAIL_ADDRESS][DOMAIN_NAME]"
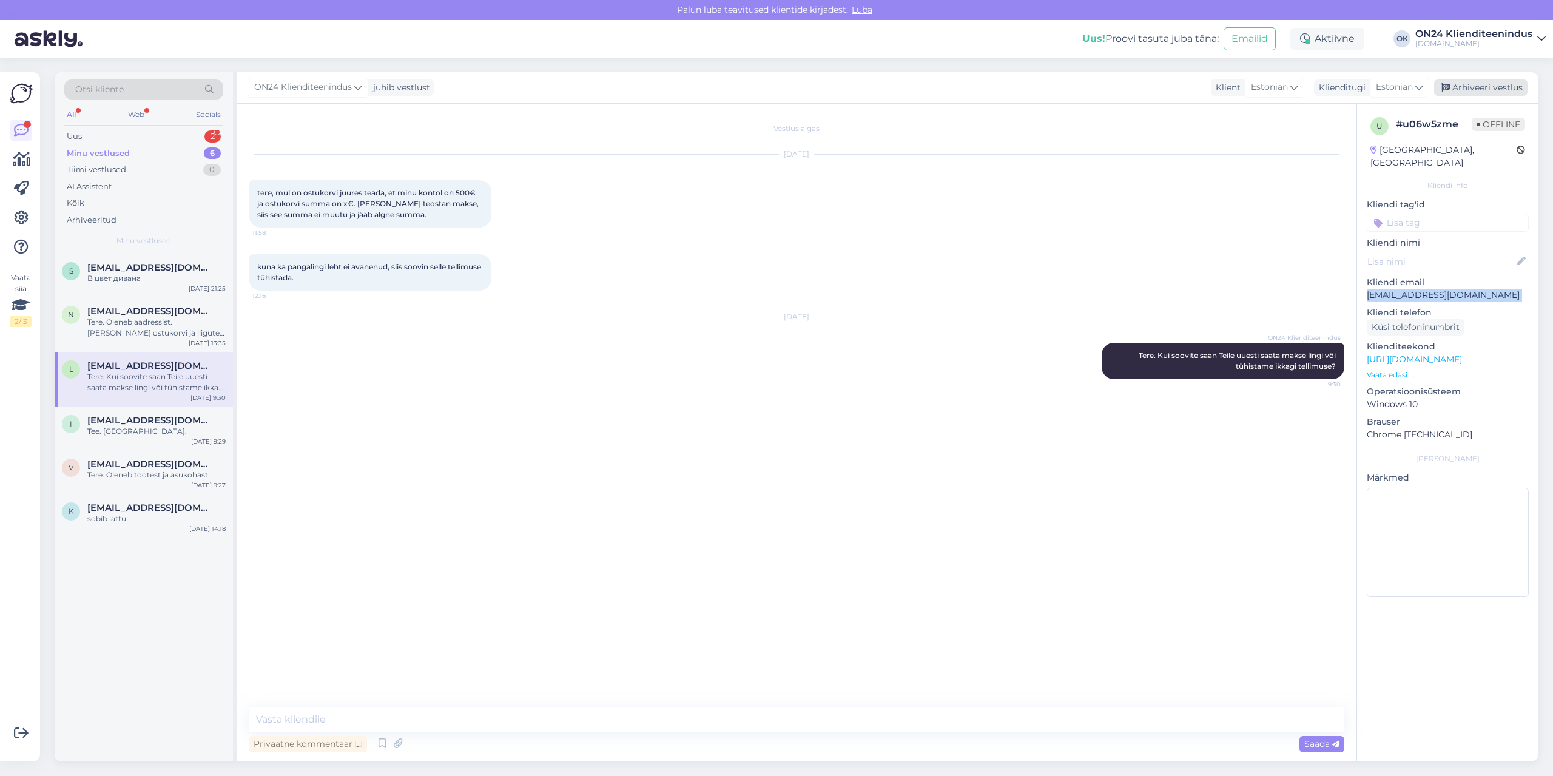
click at [1478, 90] on div "Arhiveeri vestlus" at bounding box center [1480, 87] width 93 height 16
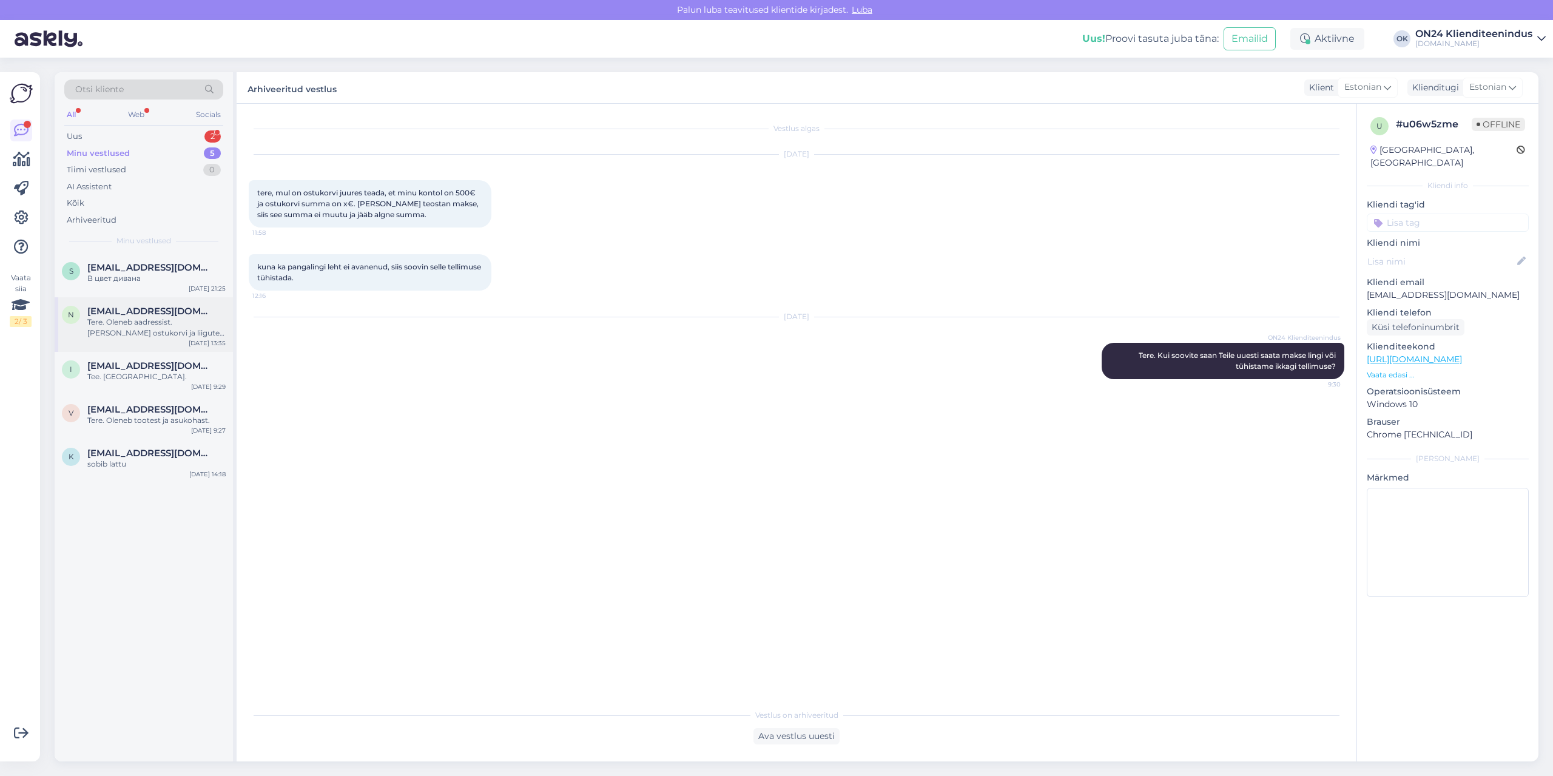
click at [121, 335] on div "Tere. Oleneb aadressist. [PERSON_NAME] ostukorvi ja liigute ostukorvist edasi s…" at bounding box center [156, 328] width 138 height 22
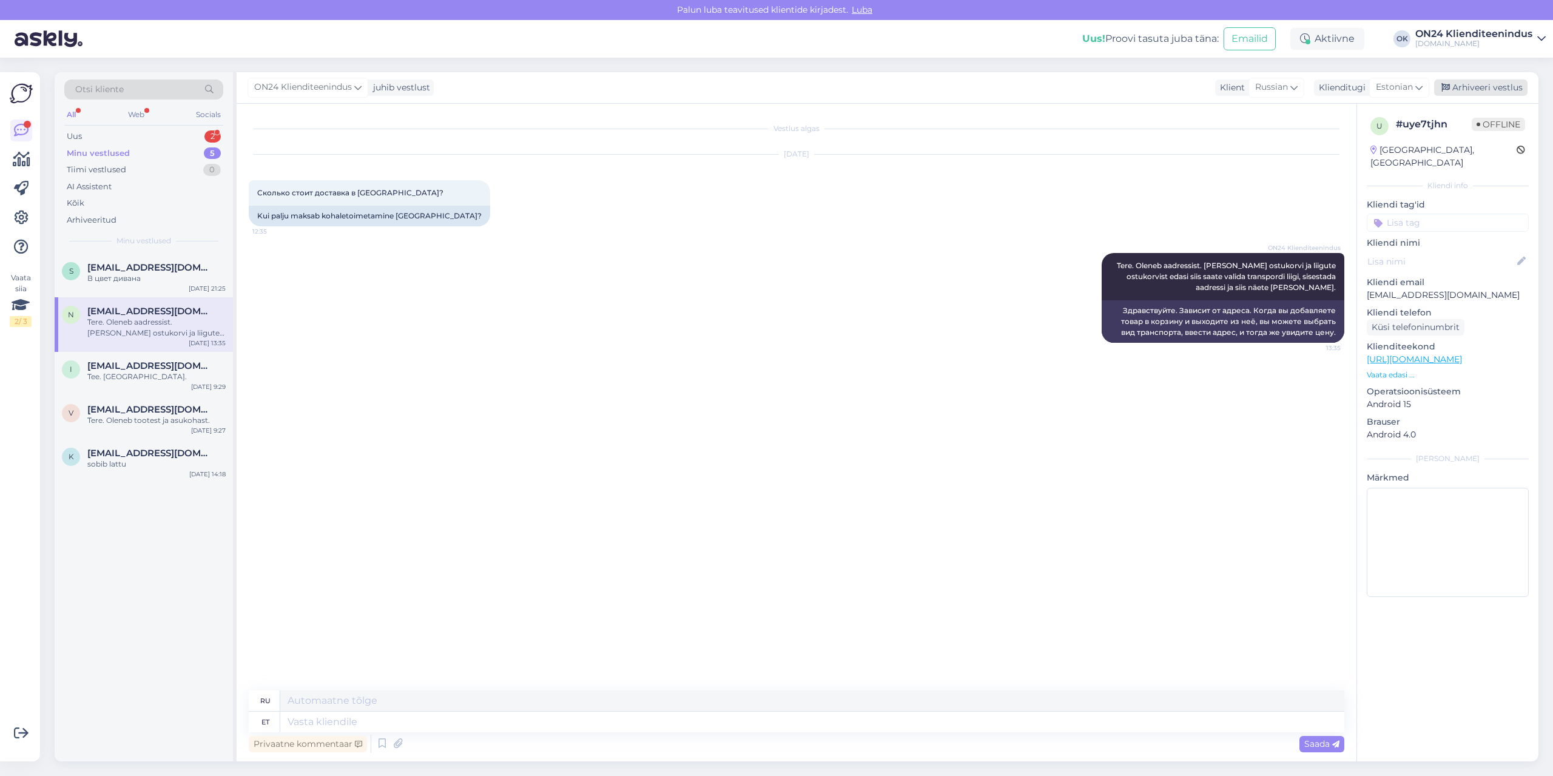
click at [1495, 82] on div "Arhiveeri vestlus" at bounding box center [1480, 87] width 93 height 16
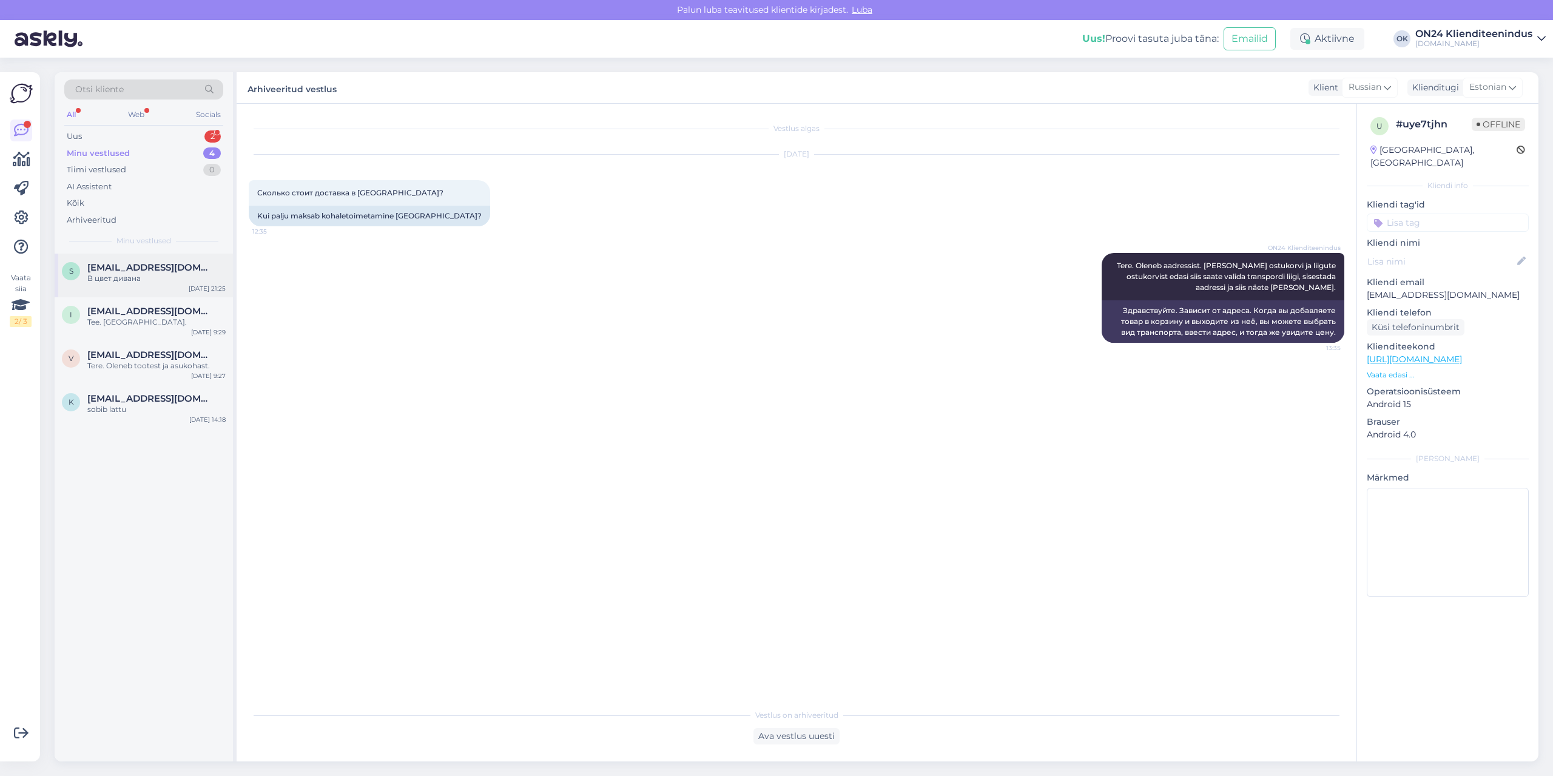
click at [125, 281] on div "В цвет дивана" at bounding box center [156, 278] width 138 height 11
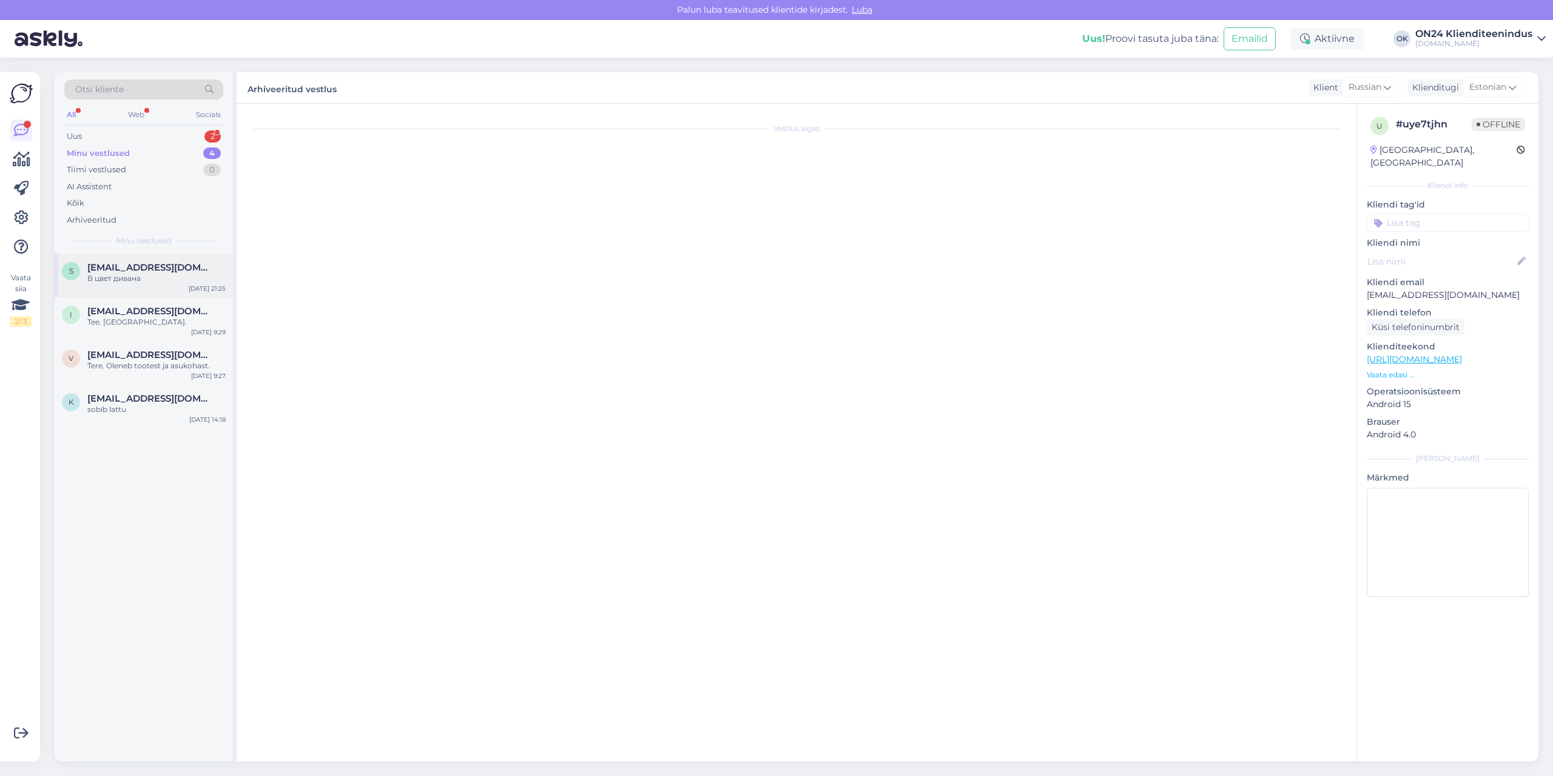
scroll to position [612, 0]
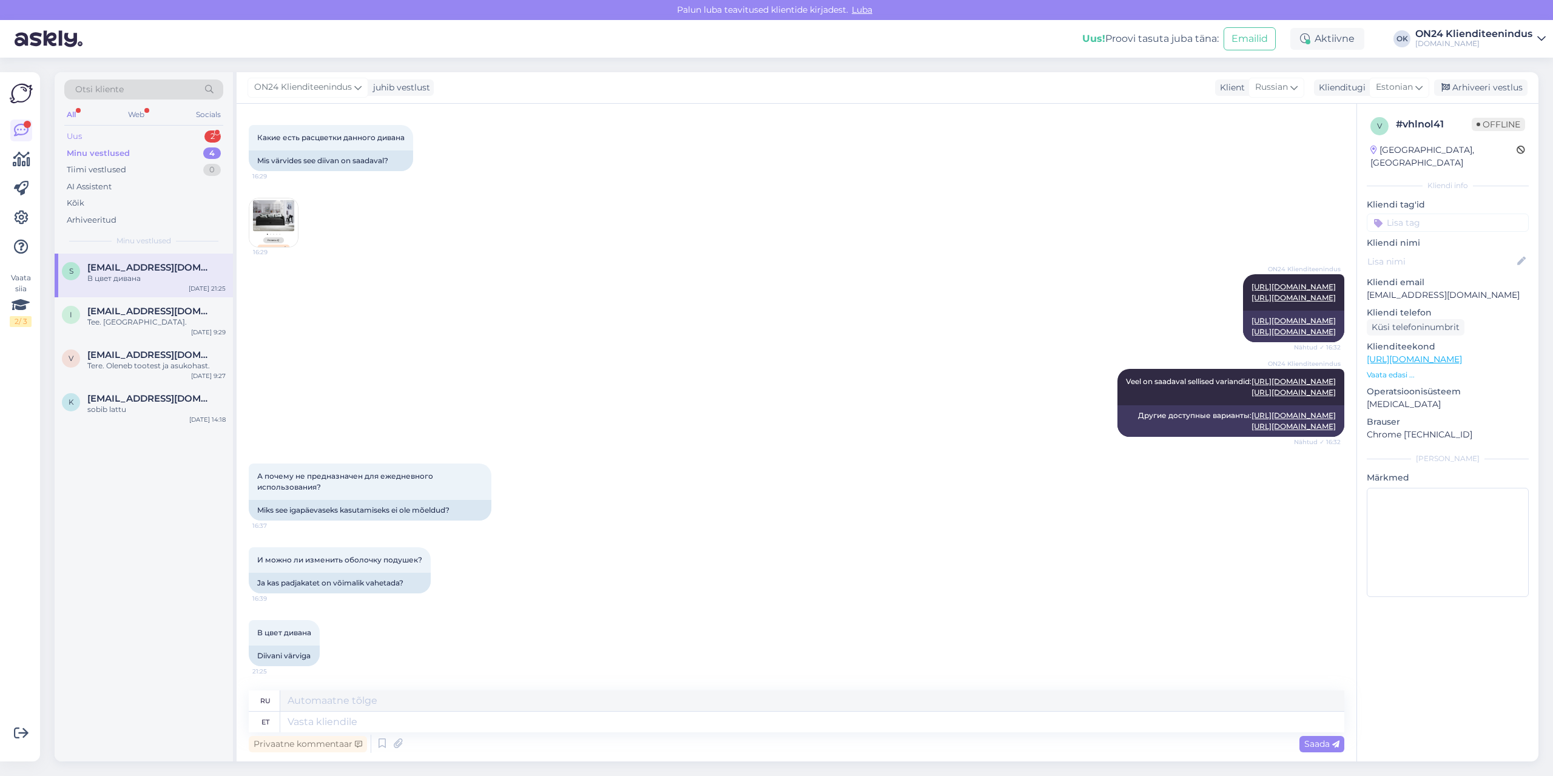
click at [118, 140] on div "Uus 2" at bounding box center [143, 136] width 159 height 17
click at [146, 331] on div "Можно ли получить опять скидку побольше..." at bounding box center [156, 339] width 138 height 22
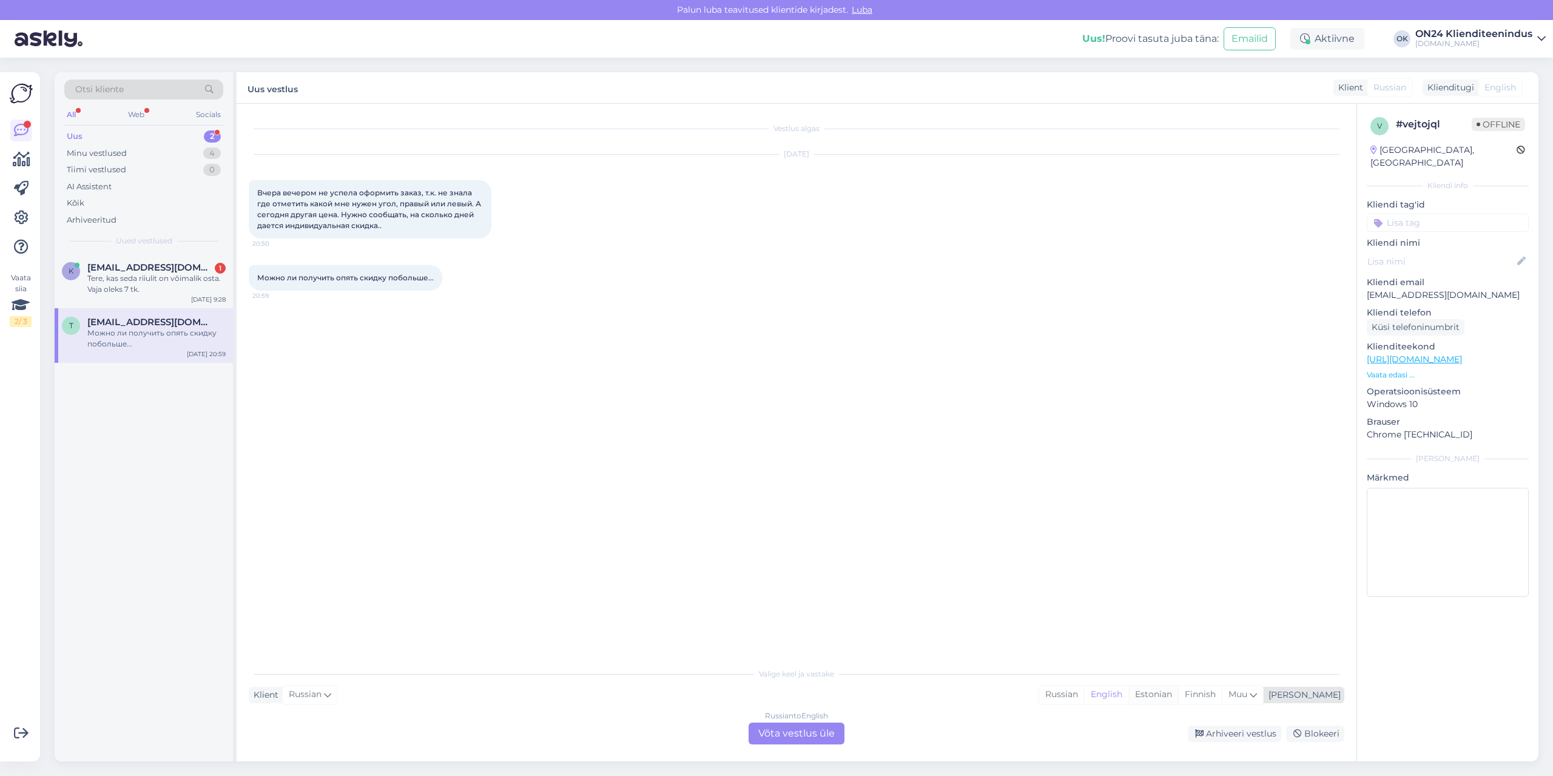
click at [1178, 693] on div "Estonian" at bounding box center [1153, 694] width 50 height 18
click at [801, 735] on div "Russian to Estonian Võta vestlus üle" at bounding box center [796, 733] width 96 height 22
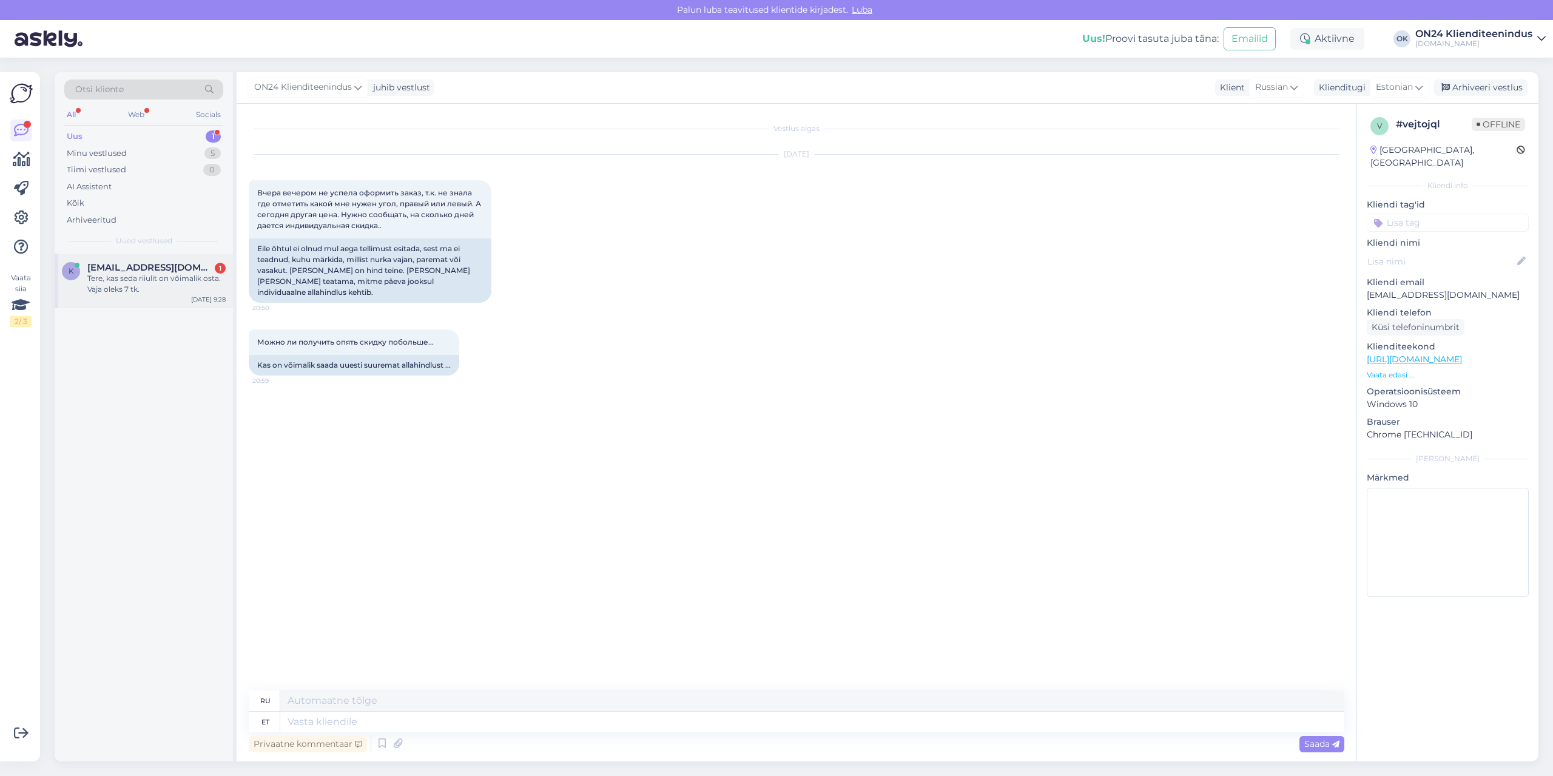
click at [183, 268] on span "[EMAIL_ADDRESS][DOMAIN_NAME]" at bounding box center [150, 267] width 126 height 11
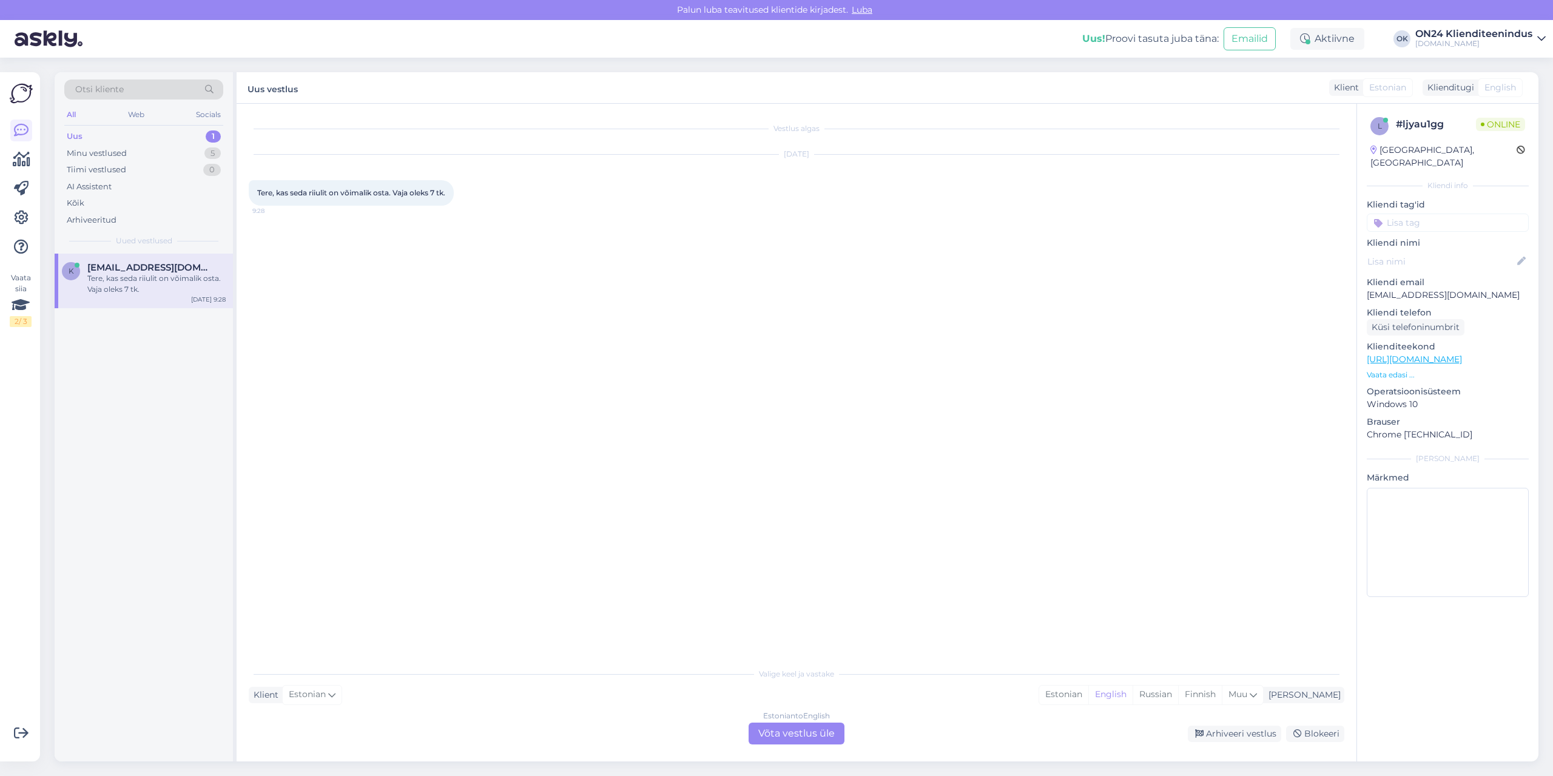
click at [1396, 369] on p "Vaata edasi ..." at bounding box center [1448, 374] width 162 height 11
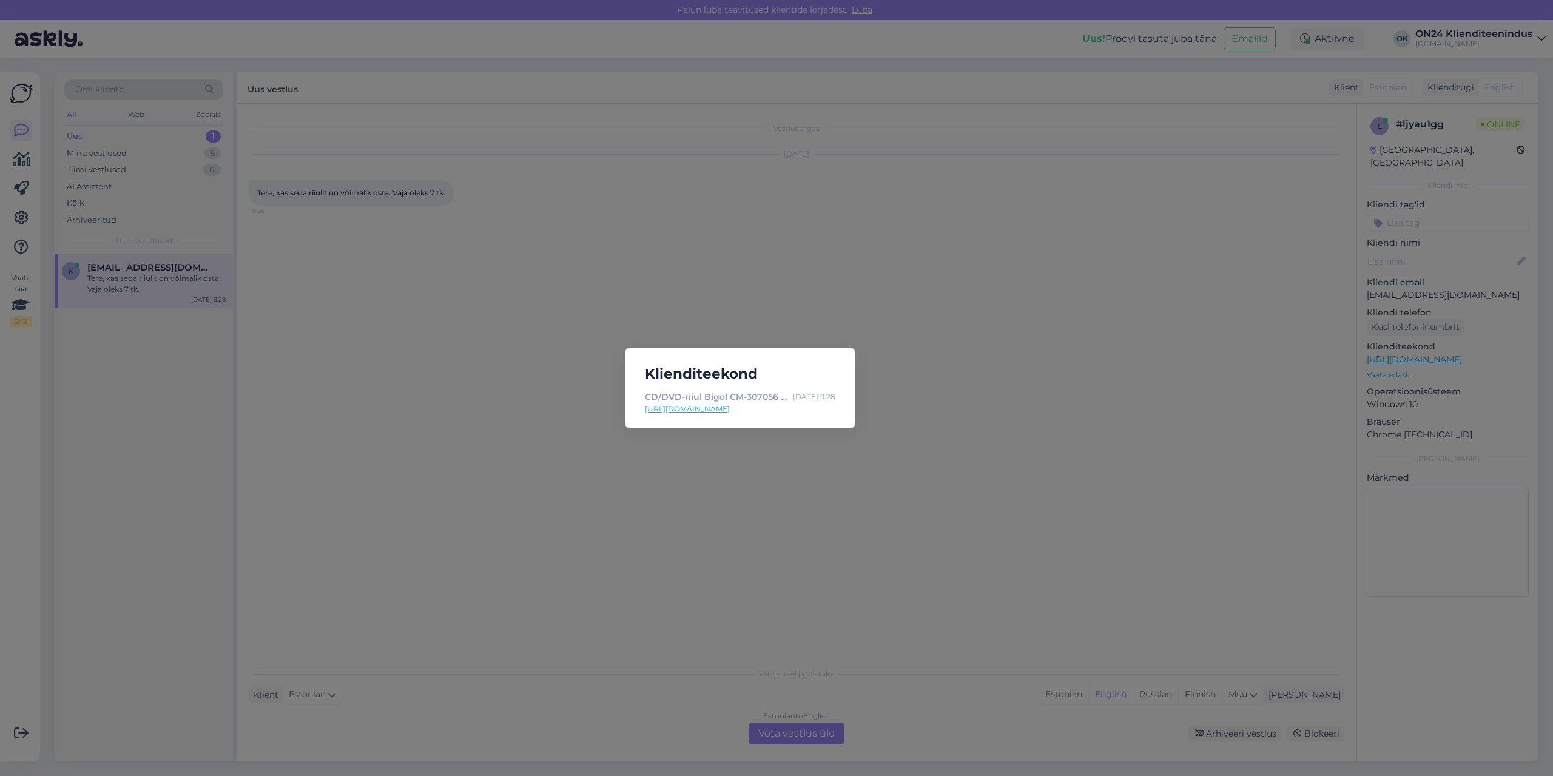
click at [735, 410] on link "[URL][DOMAIN_NAME]" at bounding box center [740, 408] width 190 height 11
click at [533, 357] on div "Klienditeekond CD/DVD-riiul Bigol CM-307056 - [DOMAIN_NAME] Sisustuskaubamaja […" at bounding box center [776, 388] width 1553 height 776
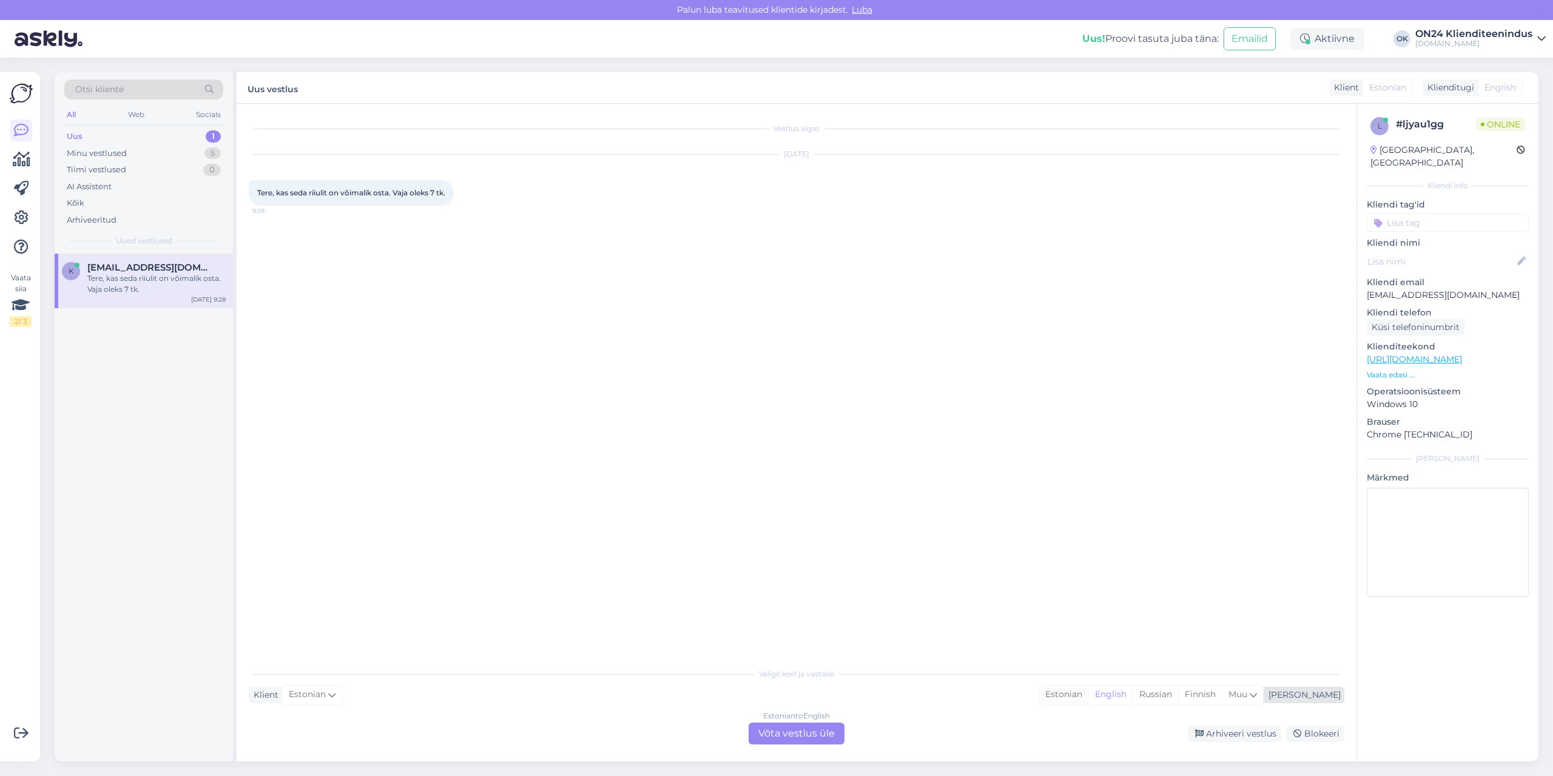
click at [1088, 699] on div "Estonian" at bounding box center [1063, 694] width 49 height 18
click at [820, 737] on div "Estonian to Estonian Võta vestlus üle" at bounding box center [796, 733] width 96 height 22
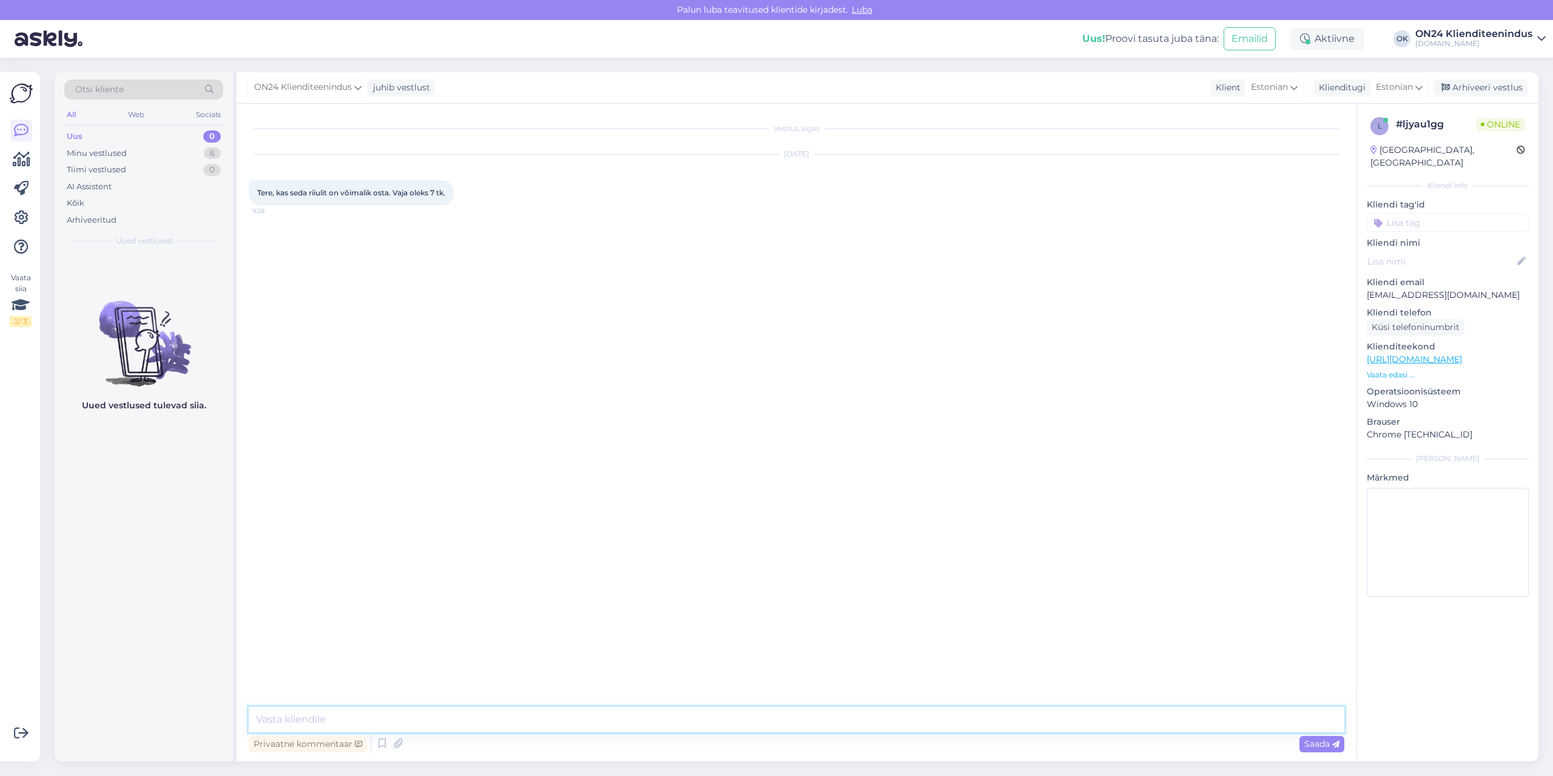
click at [654, 718] on textarea at bounding box center [796, 719] width 1095 height 25
paste textarea "[URL][DOMAIN_NAME][PERSON_NAME]"
paste textarea "[URL][DOMAIN_NAME]"
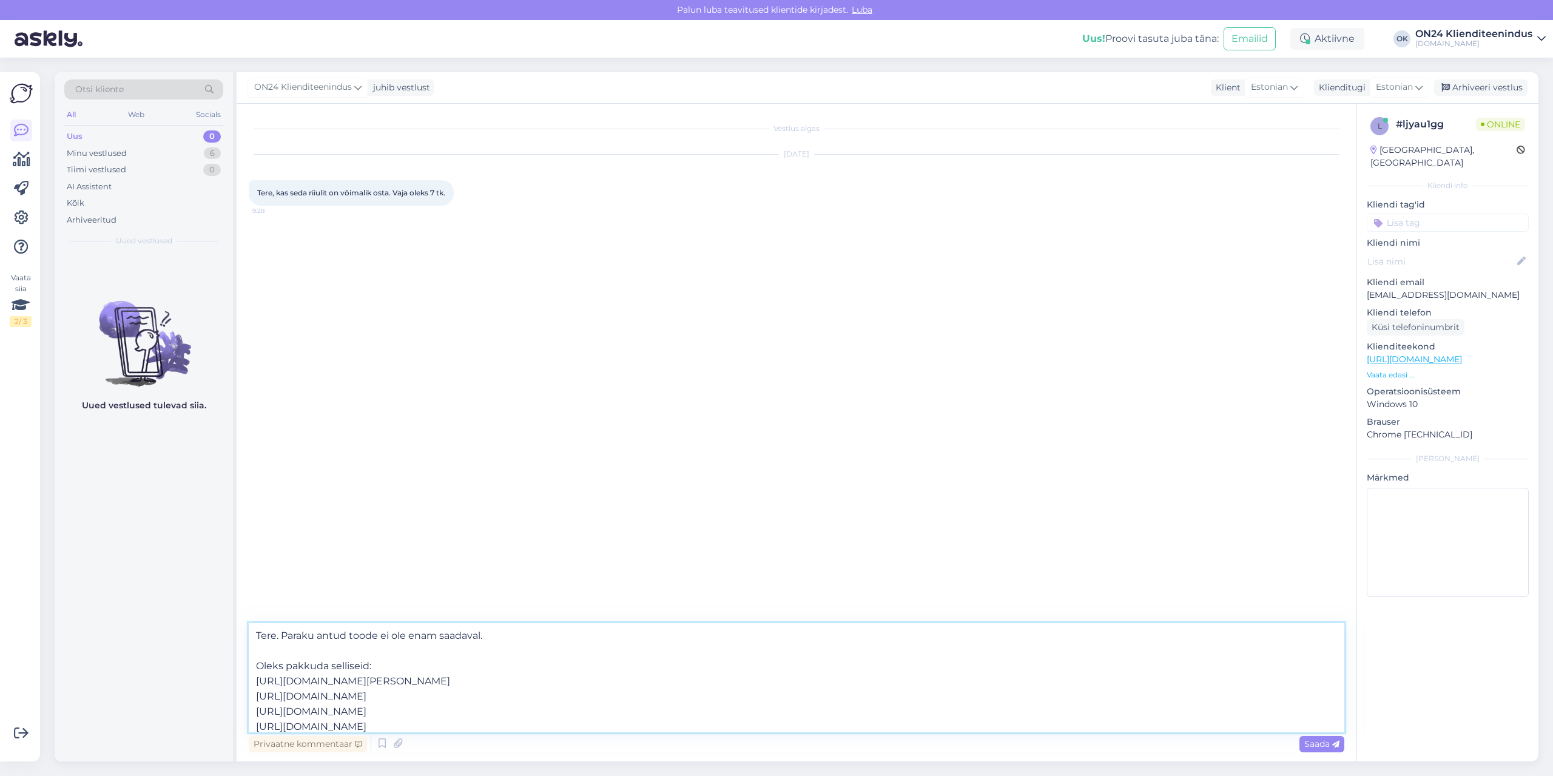
scroll to position [7, 0]
click at [1207, 718] on textarea "Tere. Paraku antud toode ei ole enam saadaval. Oleks pakkuda selliseid: [URL][D…" at bounding box center [796, 677] width 1095 height 109
paste textarea "[URL][DOMAIN_NAME]"
type textarea "Tere. Paraku antud toode ei ole enam saadaval. Oleks pakkuda selliseid: [URL][D…"
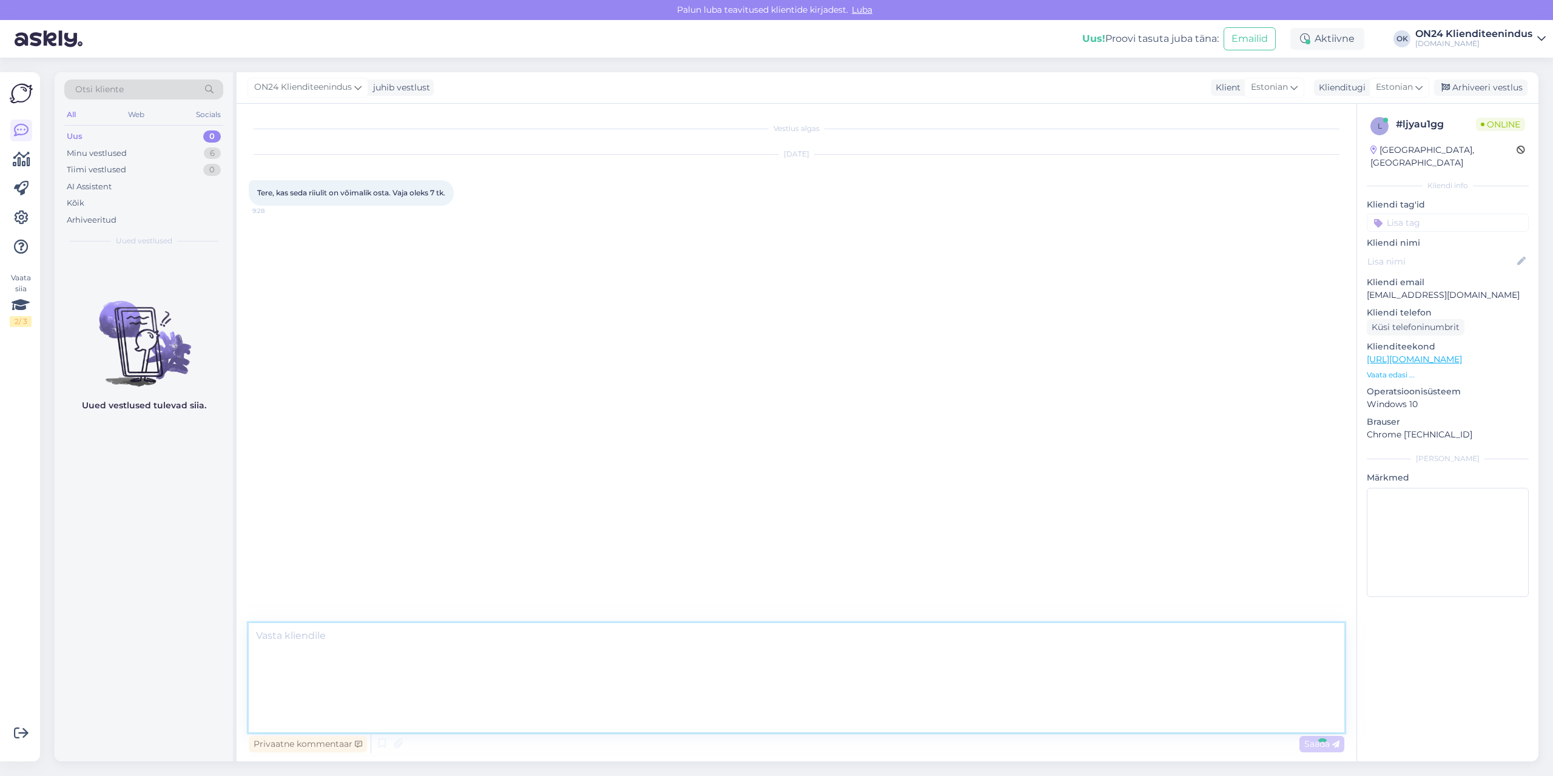
scroll to position [0, 0]
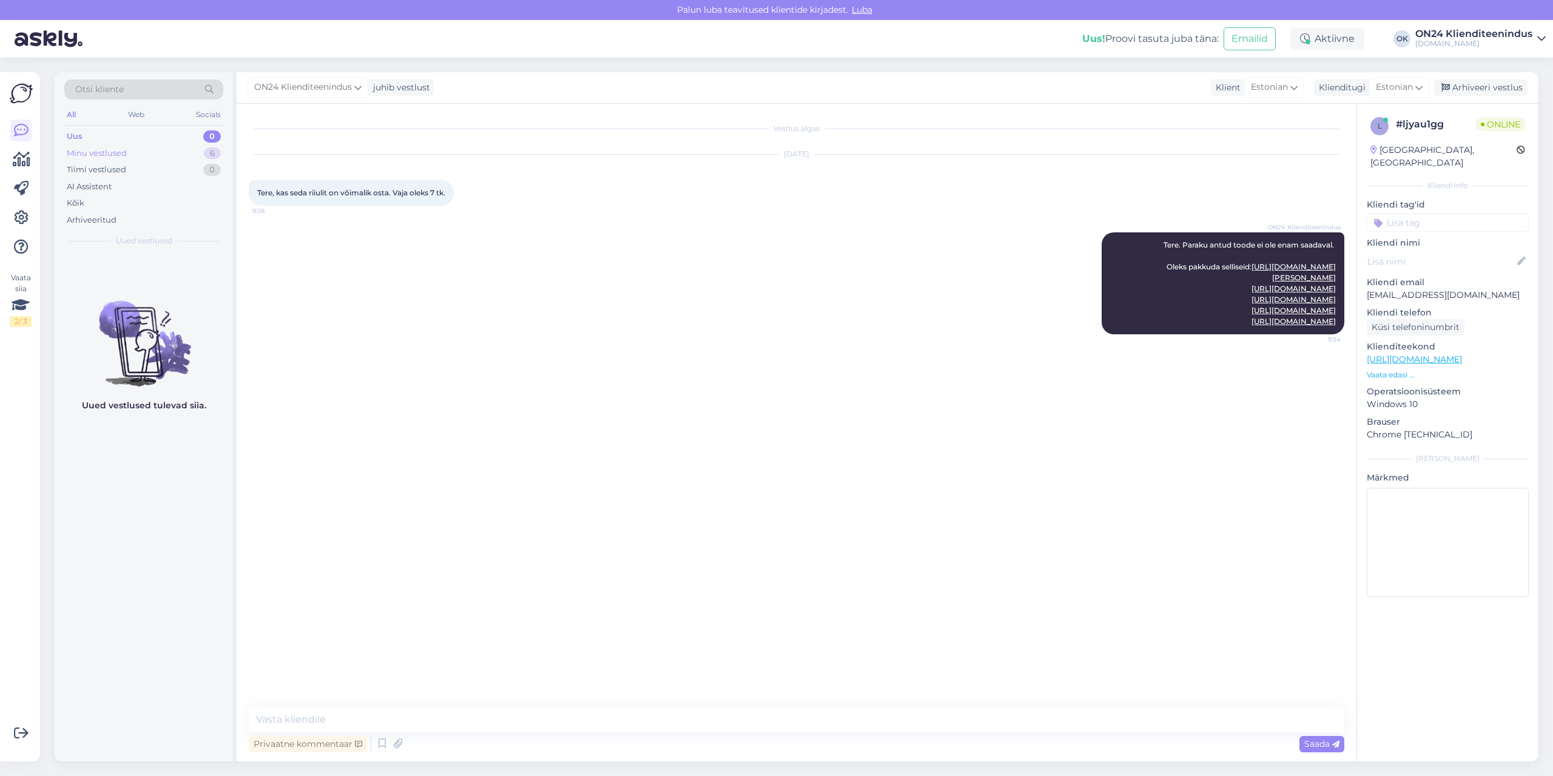
click at [130, 153] on div "Minu vestlused 6" at bounding box center [143, 153] width 159 height 17
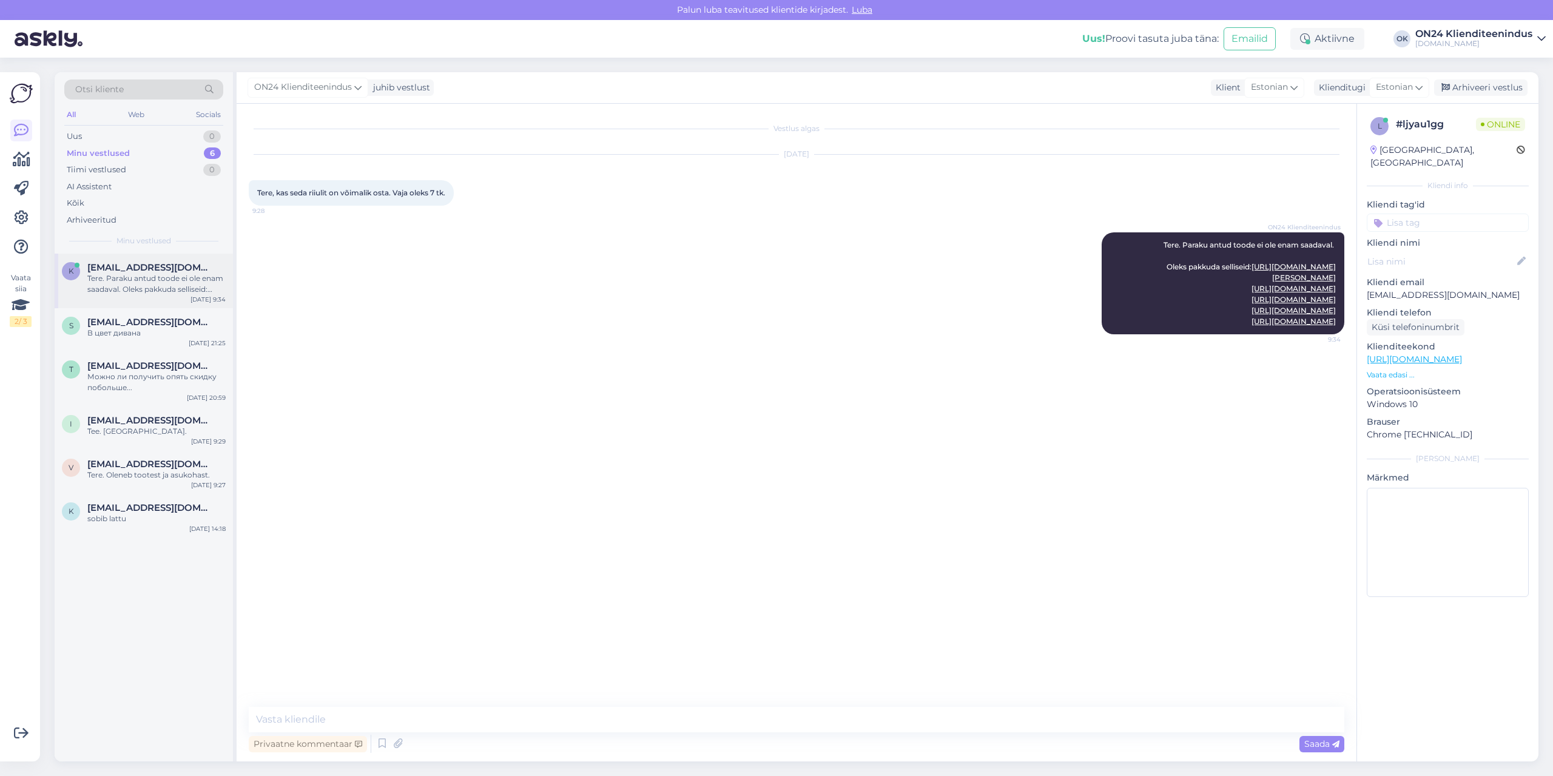
click at [121, 269] on span "[EMAIL_ADDRESS][DOMAIN_NAME]" at bounding box center [150, 267] width 126 height 11
click at [132, 322] on span "[EMAIL_ADDRESS][DOMAIN_NAME]" at bounding box center [150, 322] width 126 height 11
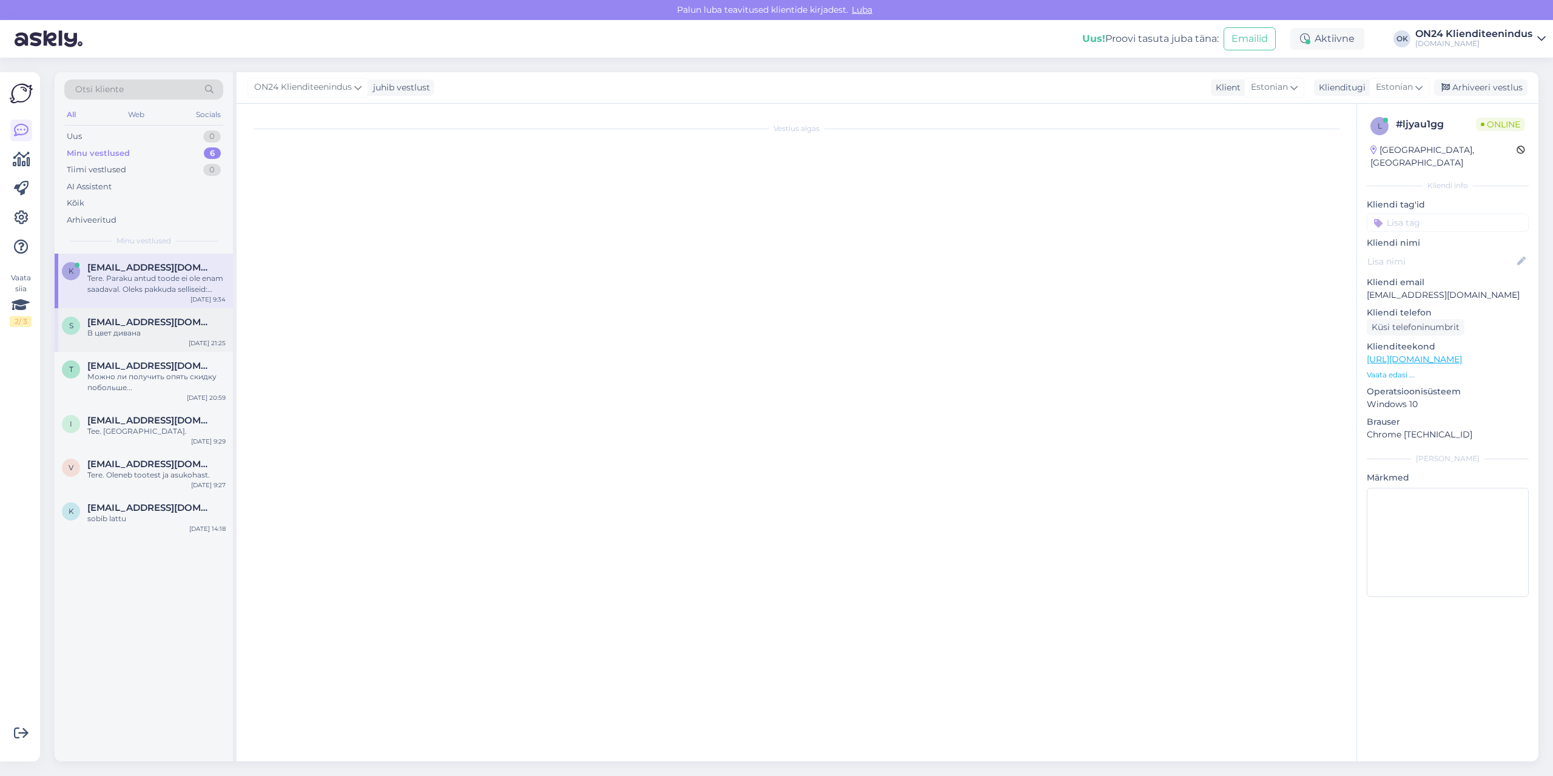
scroll to position [612, 0]
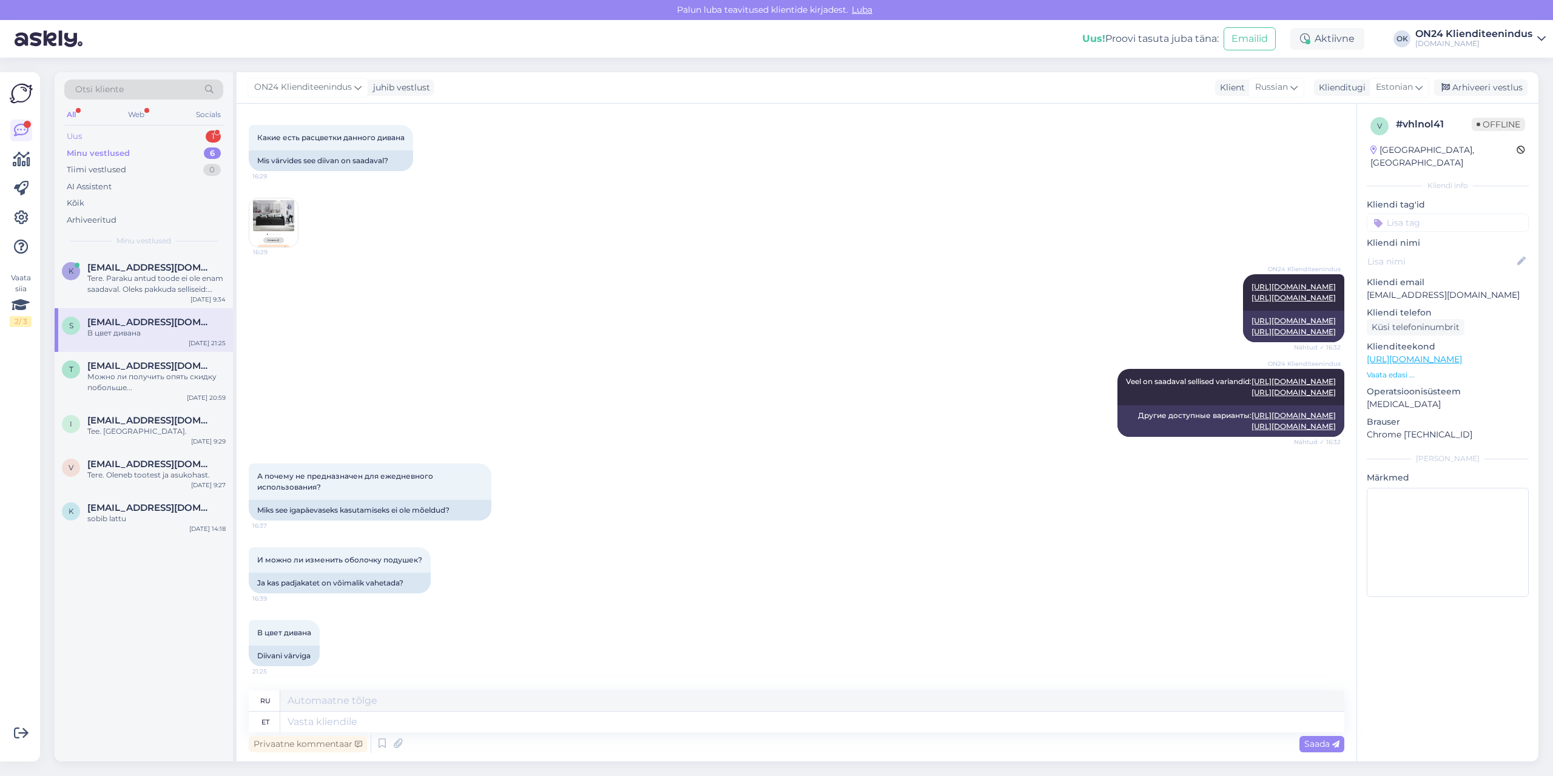
click at [124, 135] on div "Uus 1" at bounding box center [143, 136] width 159 height 17
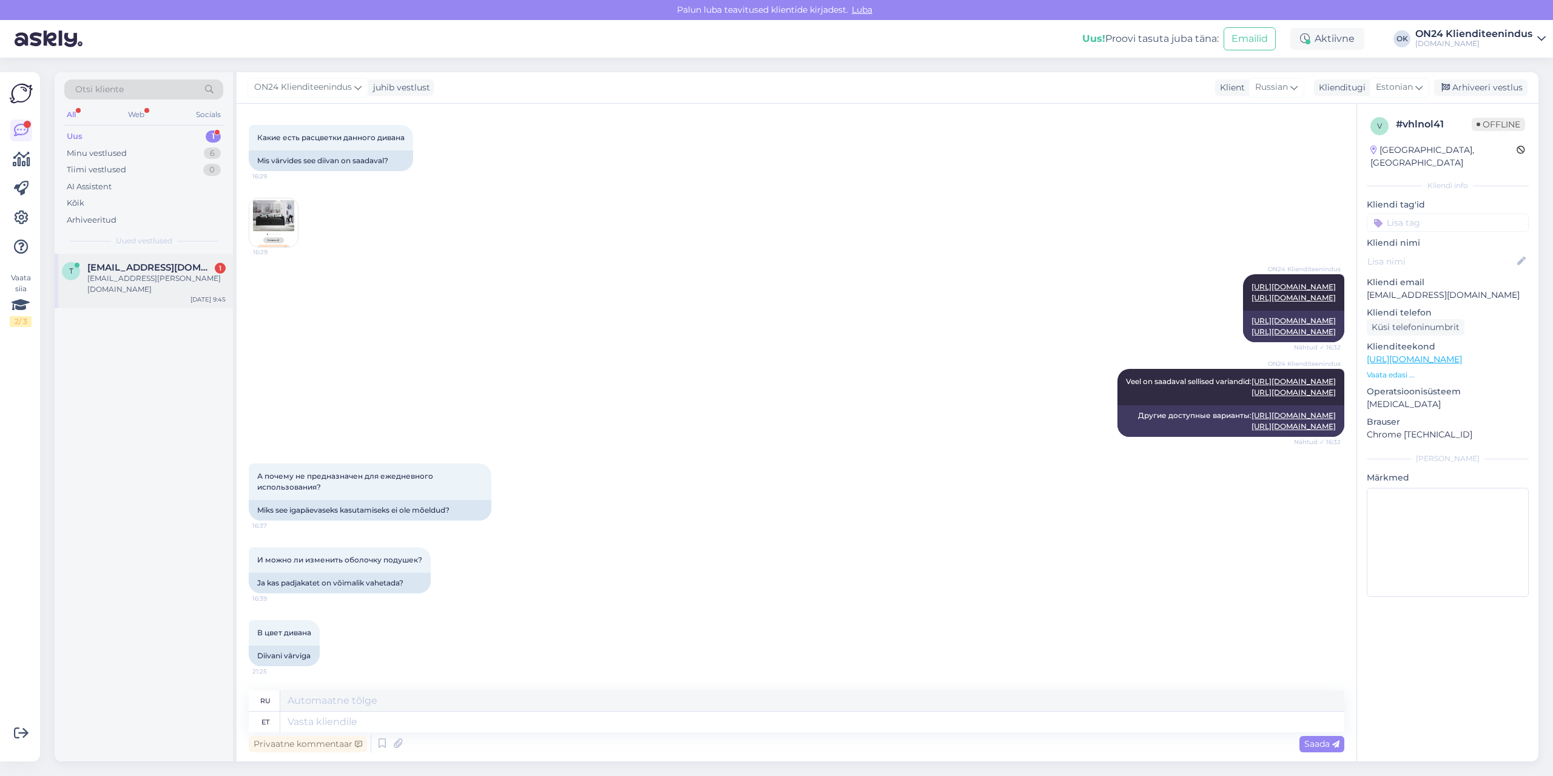
click at [160, 279] on div "[EMAIL_ADDRESS][PERSON_NAME][DOMAIN_NAME]" at bounding box center [156, 284] width 138 height 22
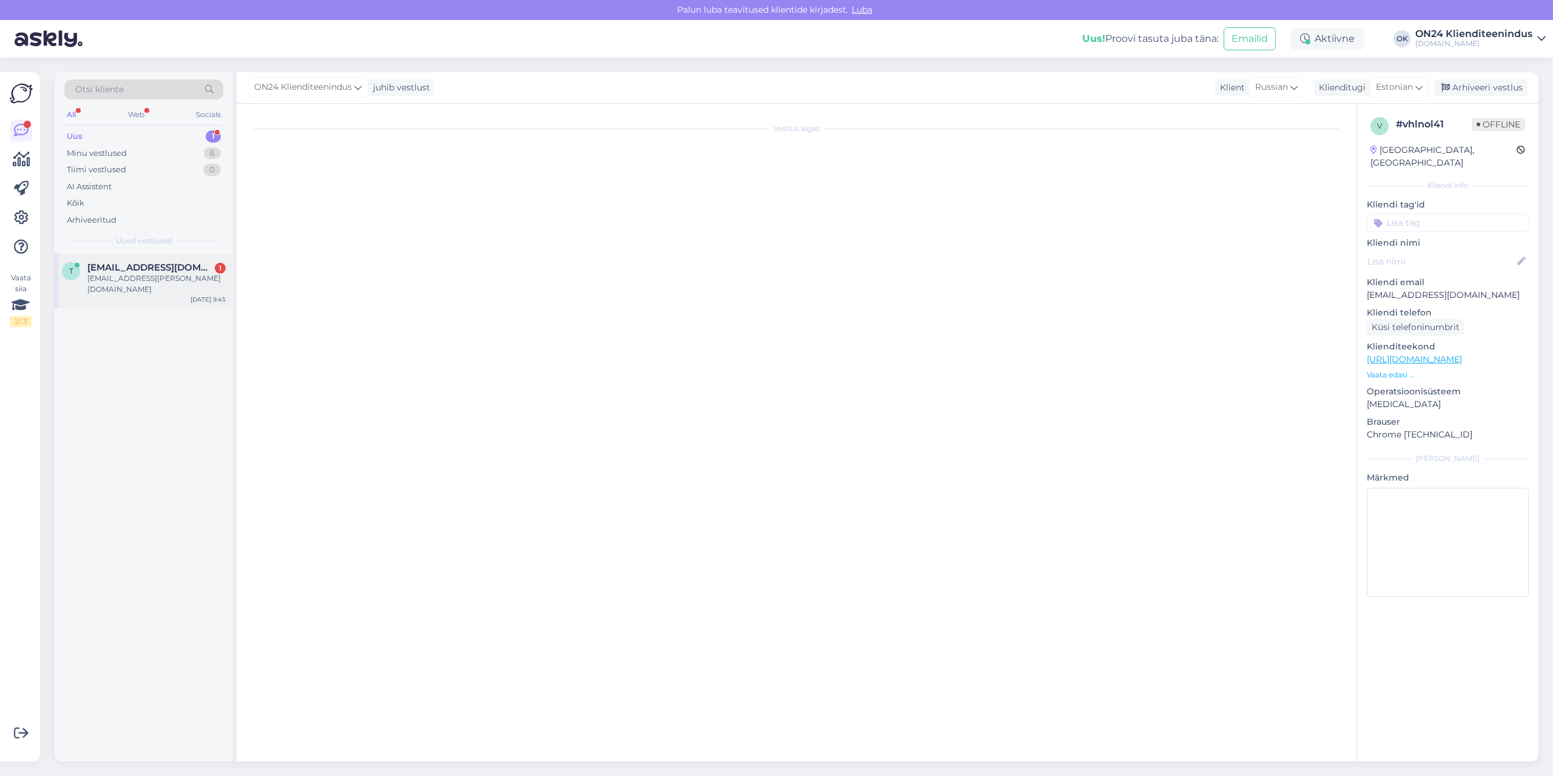
scroll to position [0, 0]
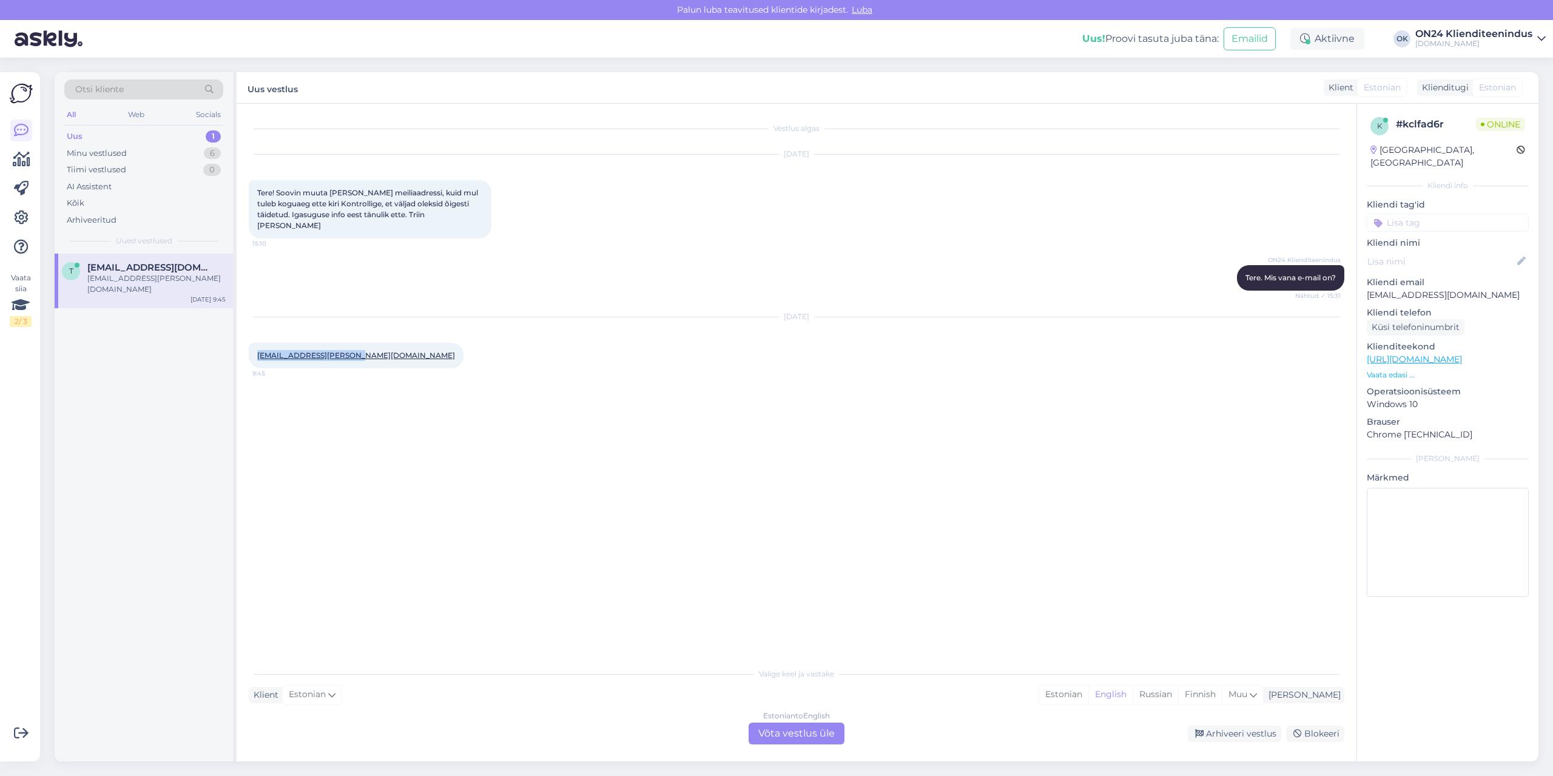
drag, startPoint x: 340, startPoint y: 343, endPoint x: 257, endPoint y: 349, distance: 84.0
click at [257, 349] on div "[EMAIL_ADDRESS][PERSON_NAME][DOMAIN_NAME] 9:45" at bounding box center [356, 355] width 215 height 25
copy link "[EMAIL_ADDRESS][PERSON_NAME][DOMAIN_NAME]"
click at [1443, 289] on p "[EMAIL_ADDRESS][DOMAIN_NAME]" at bounding box center [1448, 295] width 162 height 13
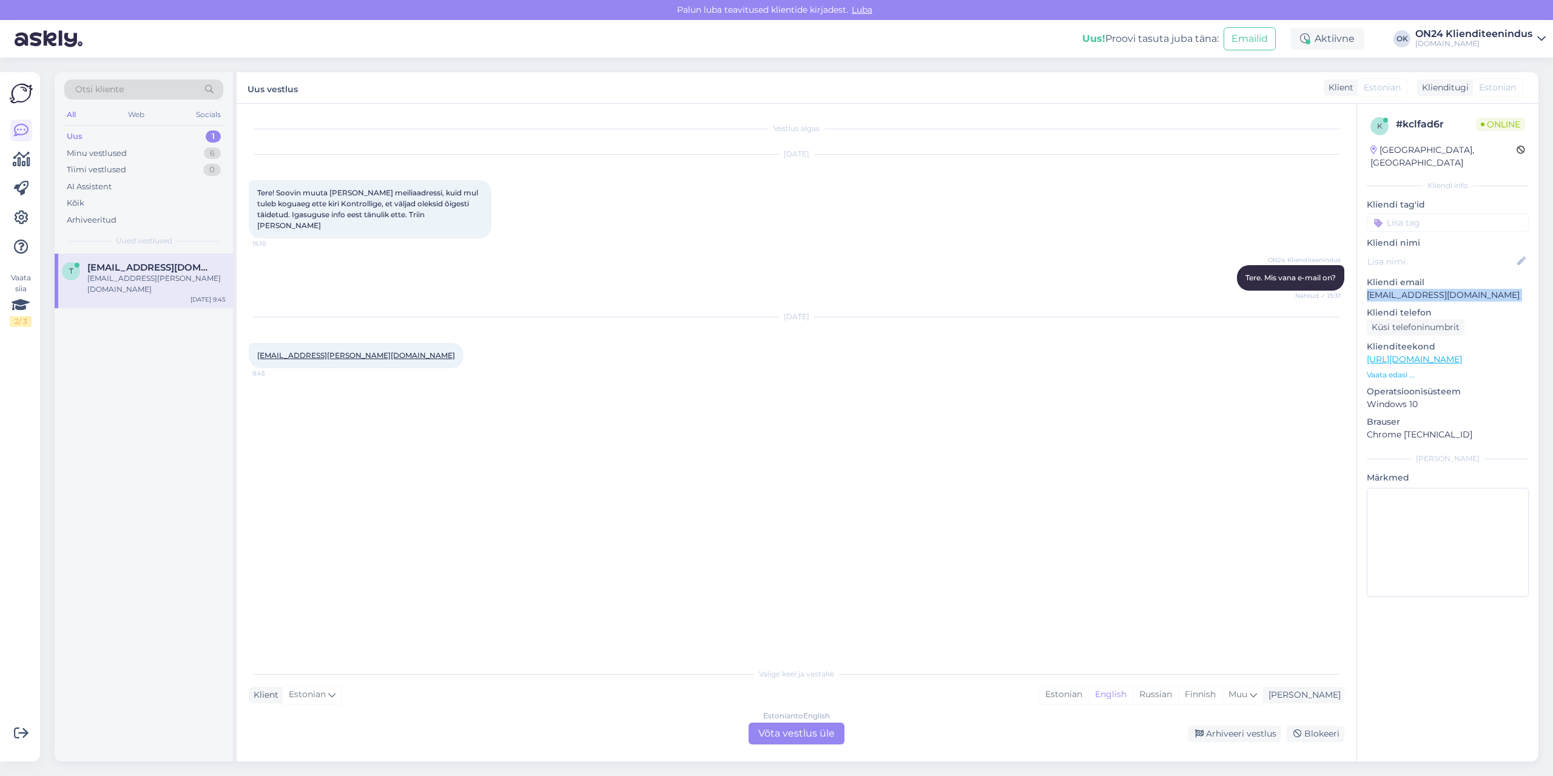
click at [1443, 289] on p "[EMAIL_ADDRESS][DOMAIN_NAME]" at bounding box center [1448, 295] width 162 height 13
copy p "[EMAIL_ADDRESS][DOMAIN_NAME]"
click at [1088, 691] on div "Estonian" at bounding box center [1063, 694] width 49 height 18
click at [828, 726] on div "Estonian to Estonian Võta vestlus üle" at bounding box center [796, 733] width 96 height 22
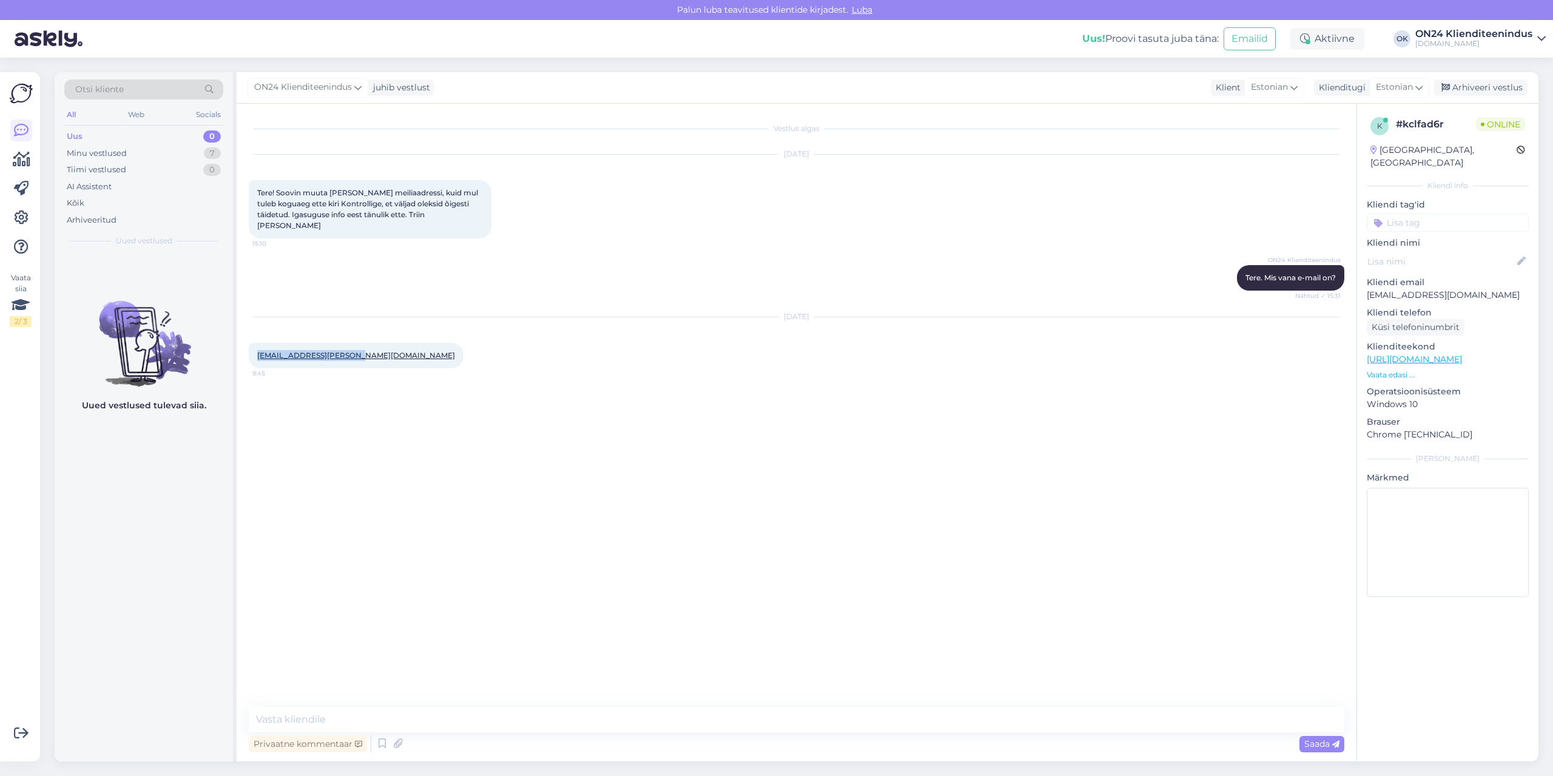
drag, startPoint x: 340, startPoint y: 345, endPoint x: 256, endPoint y: 345, distance: 83.7
click at [256, 345] on div "[EMAIL_ADDRESS][PERSON_NAME][DOMAIN_NAME] 9:45" at bounding box center [356, 355] width 215 height 25
copy link "[EMAIL_ADDRESS][PERSON_NAME][DOMAIN_NAME]"
click at [346, 720] on textarea at bounding box center [796, 719] width 1095 height 25
paste textarea "[EMAIL_ADDRESS][PERSON_NAME][DOMAIN_NAME]"
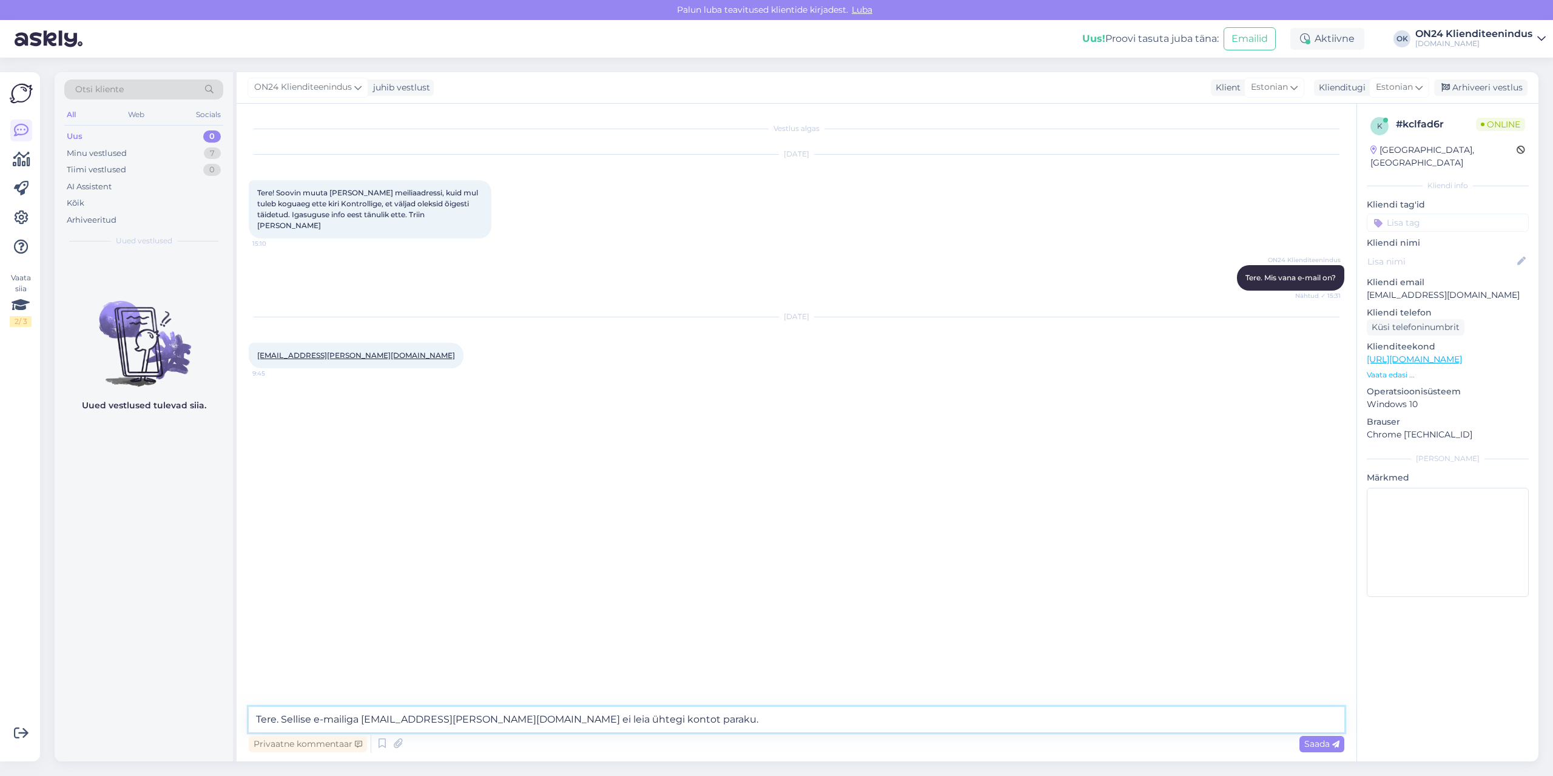
type textarea "Tere. Sellise e-mailiga [EMAIL_ADDRESS][PERSON_NAME][DOMAIN_NAME] ei leia ühteg…"
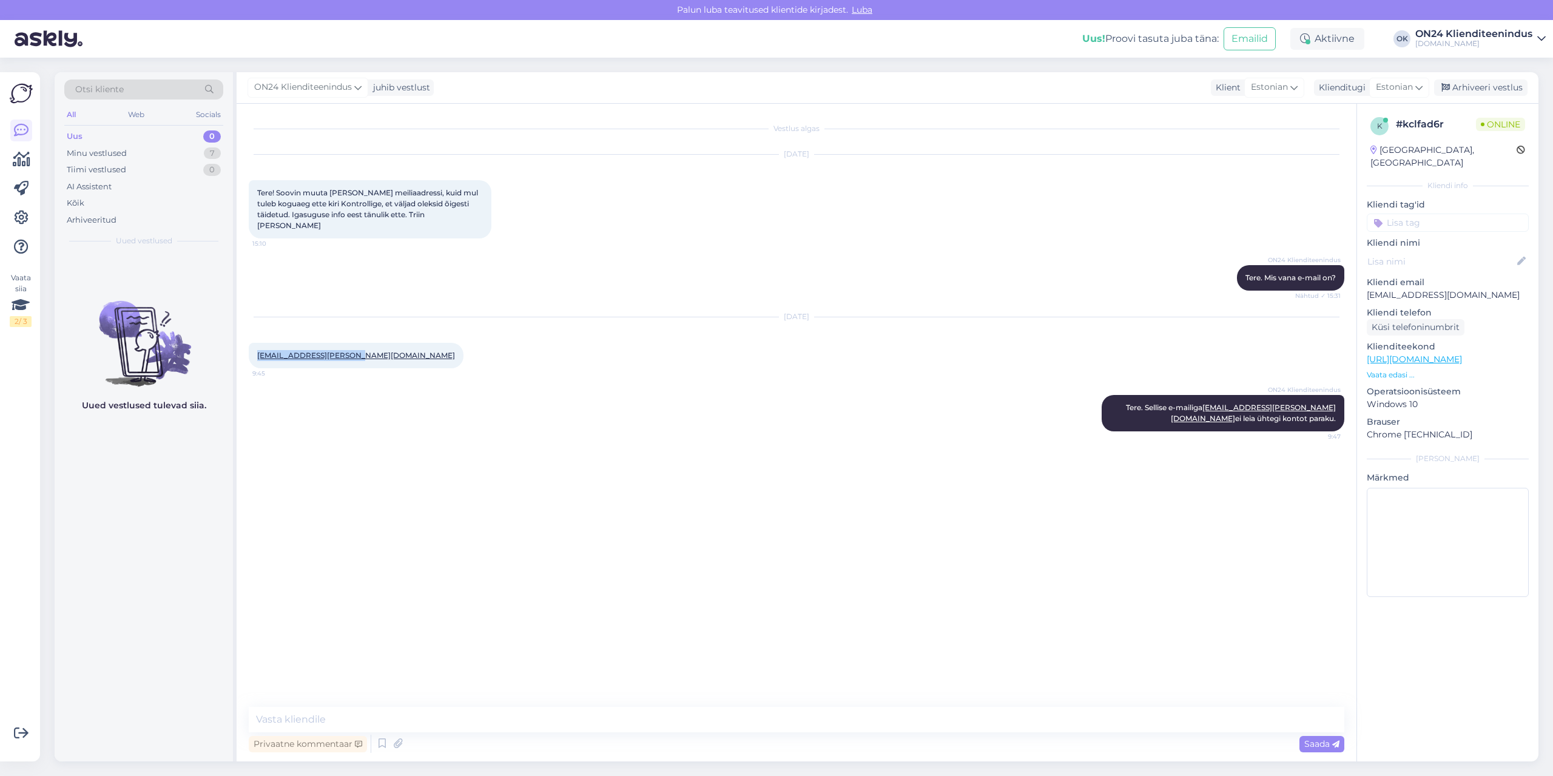
drag, startPoint x: 342, startPoint y: 346, endPoint x: 254, endPoint y: 354, distance: 88.9
click at [254, 354] on div "[EMAIL_ADDRESS][PERSON_NAME][DOMAIN_NAME] 9:45" at bounding box center [356, 355] width 215 height 25
copy link "[EMAIL_ADDRESS][PERSON_NAME][DOMAIN_NAME]"
click at [466, 713] on textarea at bounding box center [796, 719] width 1095 height 25
type textarea "Samas ei näita [PERSON_NAME] järgi, et oleksite registreeritud."
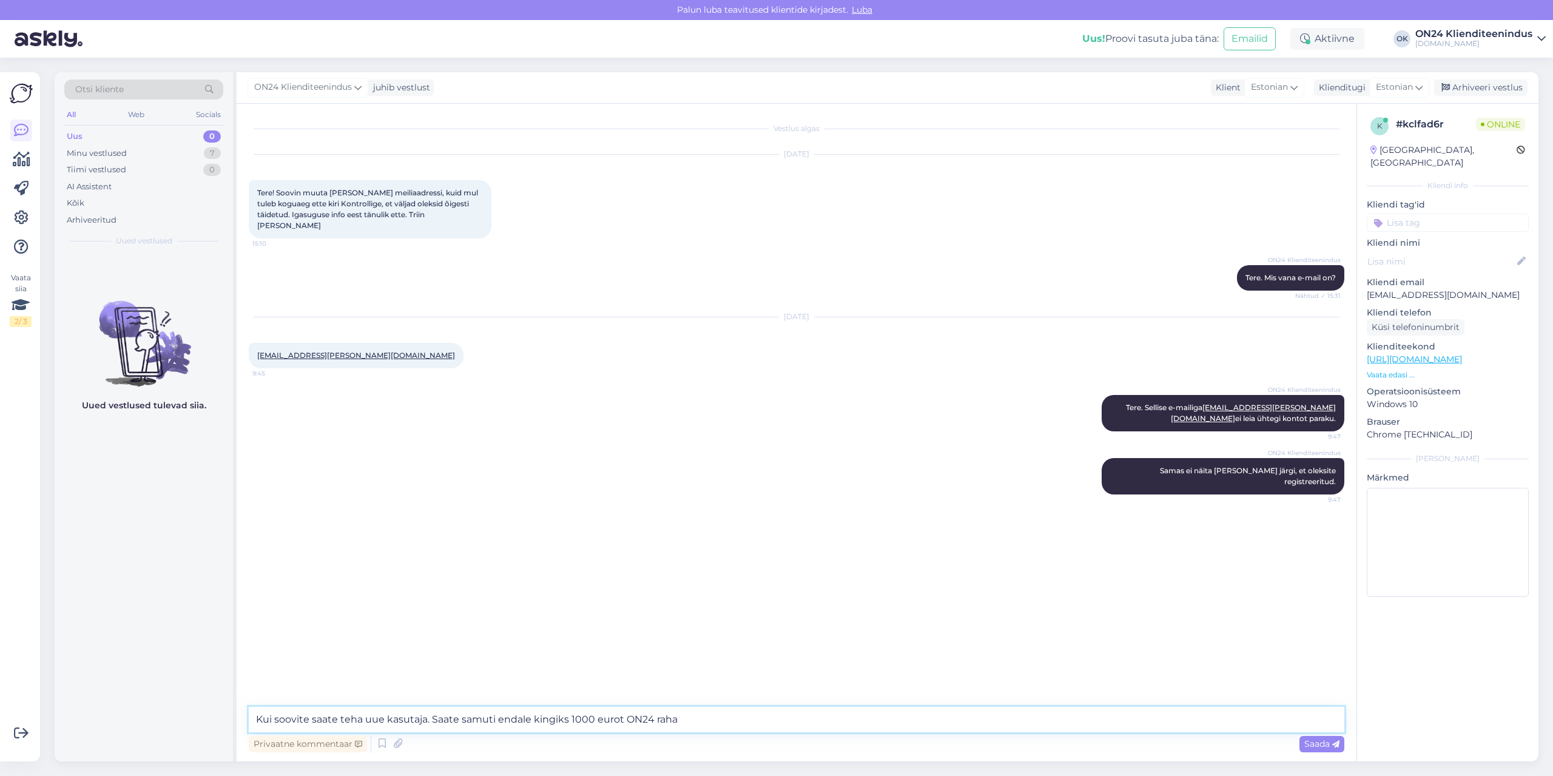
type textarea "Kui soovite saate teha uue kasutaja. Saate samuti endale kingiks 1000 eurot ON2…"
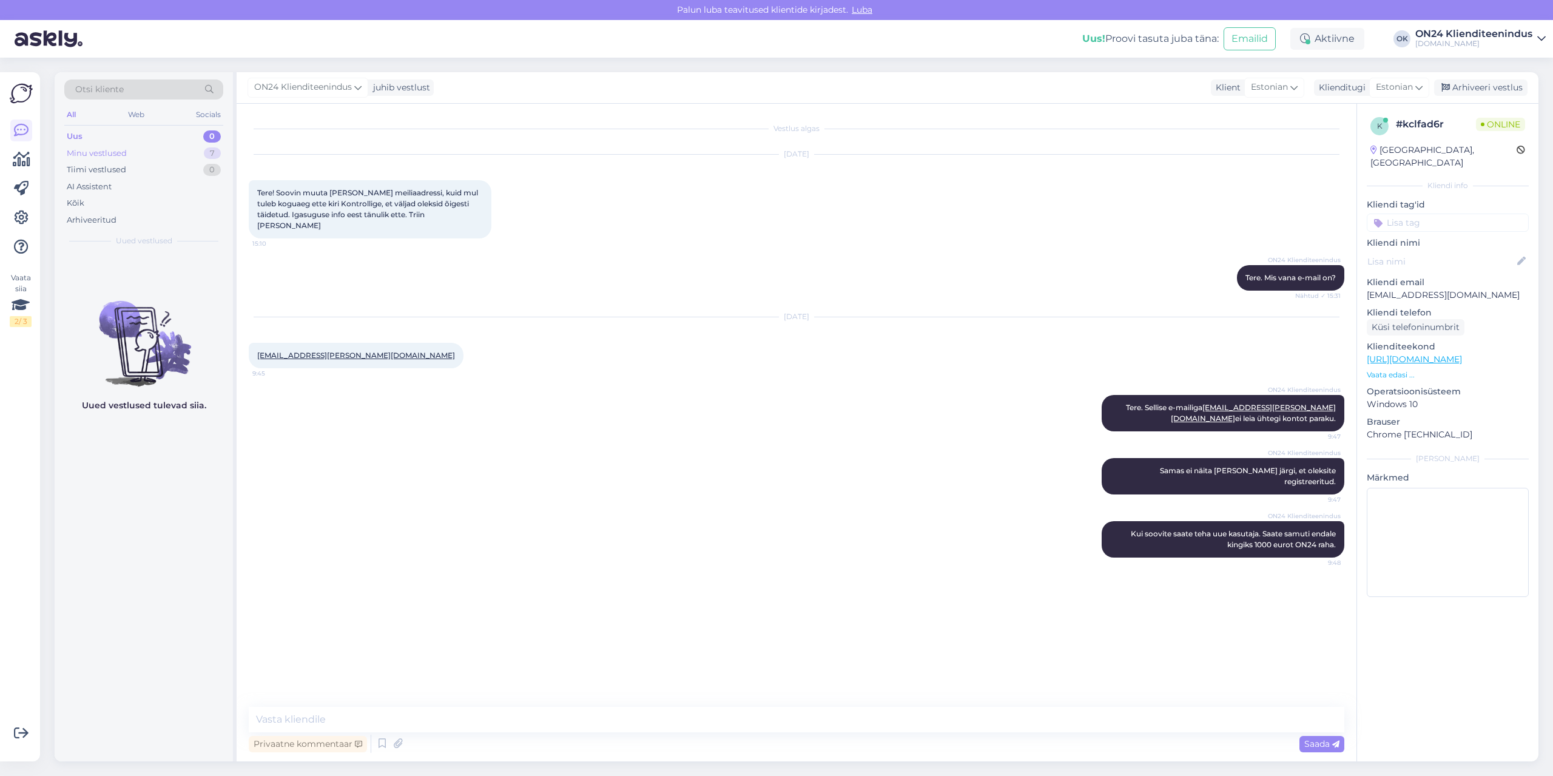
click at [170, 149] on div "Minu vestlused 7" at bounding box center [143, 153] width 159 height 17
